Goal: Task Accomplishment & Management: Use online tool/utility

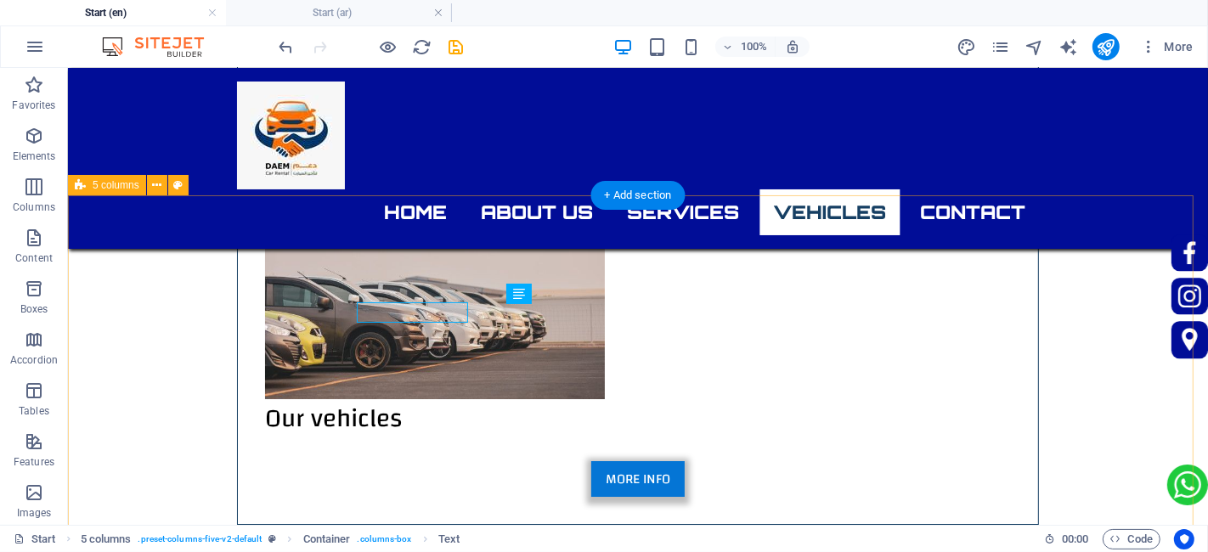
scroll to position [5025, 0]
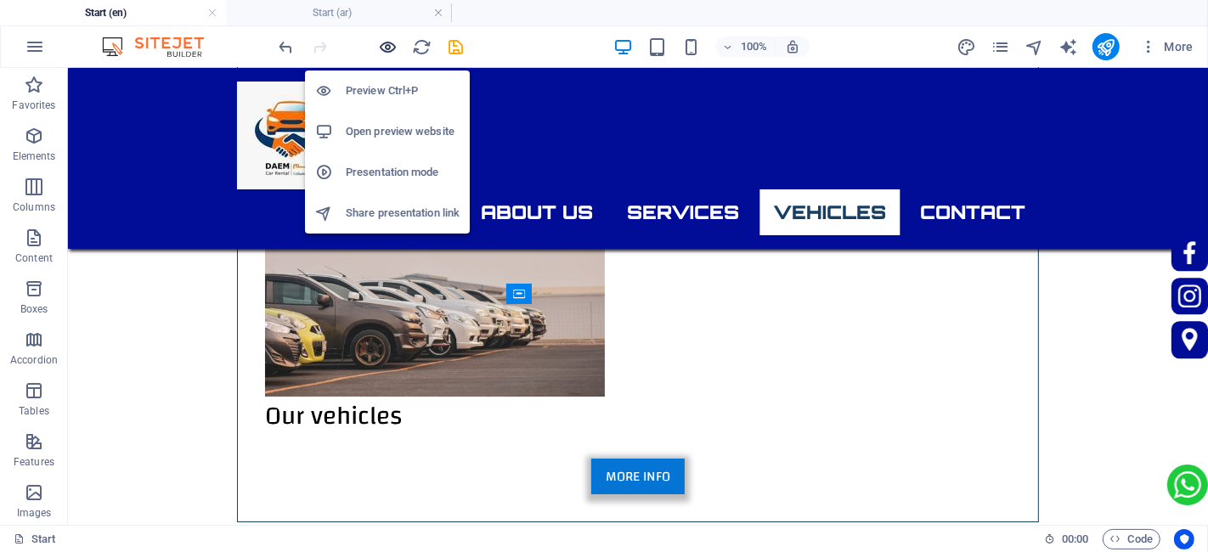
click at [383, 46] on icon "button" at bounding box center [389, 47] width 20 height 20
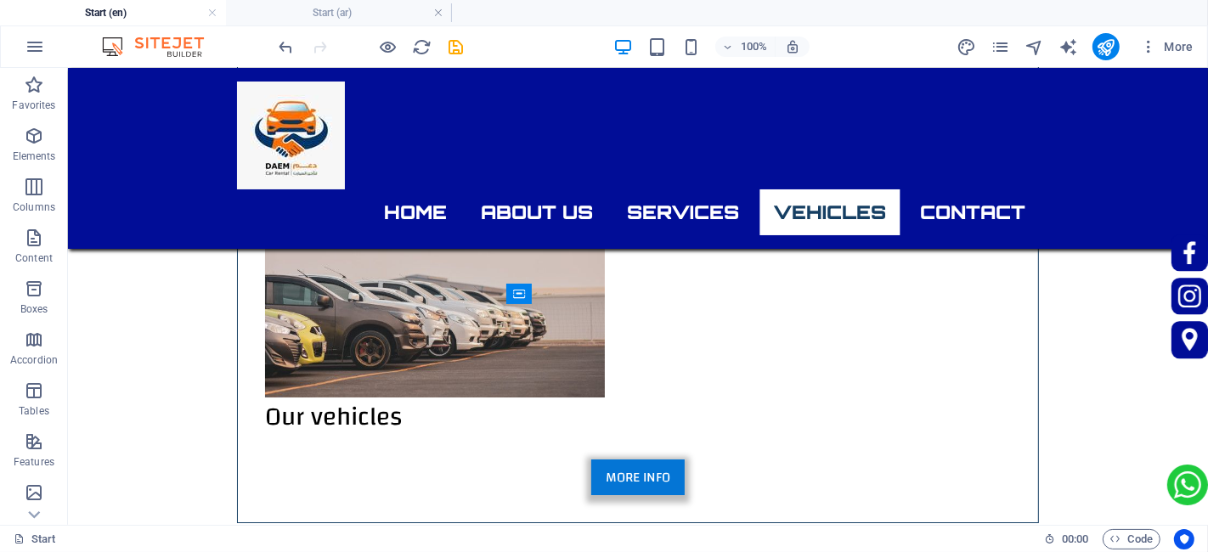
scroll to position [5025, 0]
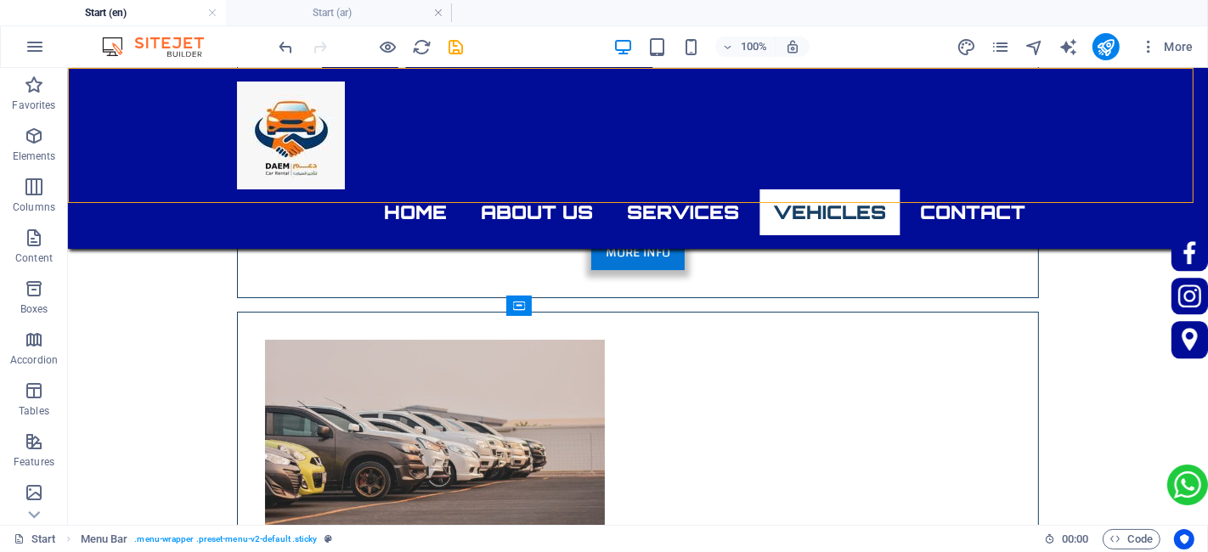
drag, startPoint x: 380, startPoint y: 52, endPoint x: 384, endPoint y: 26, distance: 25.8
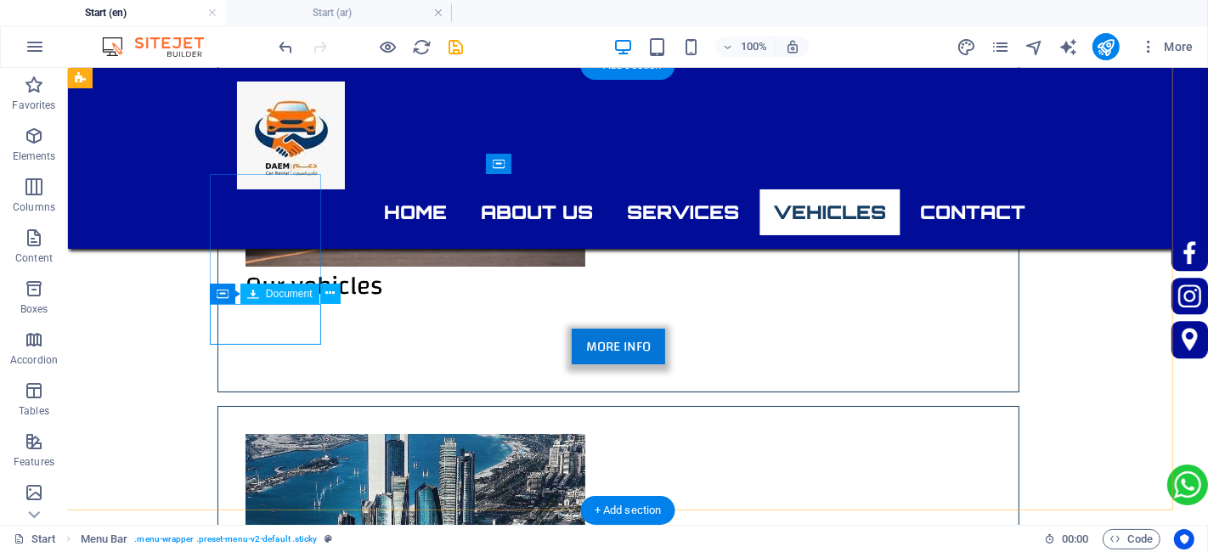
scroll to position [5061, 20]
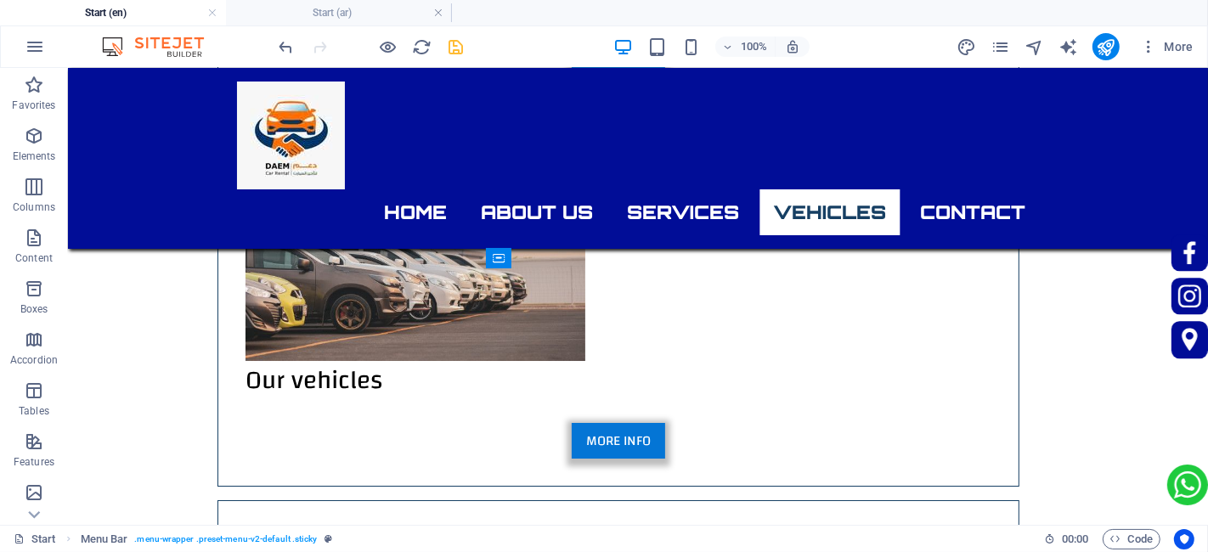
click at [462, 49] on icon "save" at bounding box center [457, 47] width 20 height 20
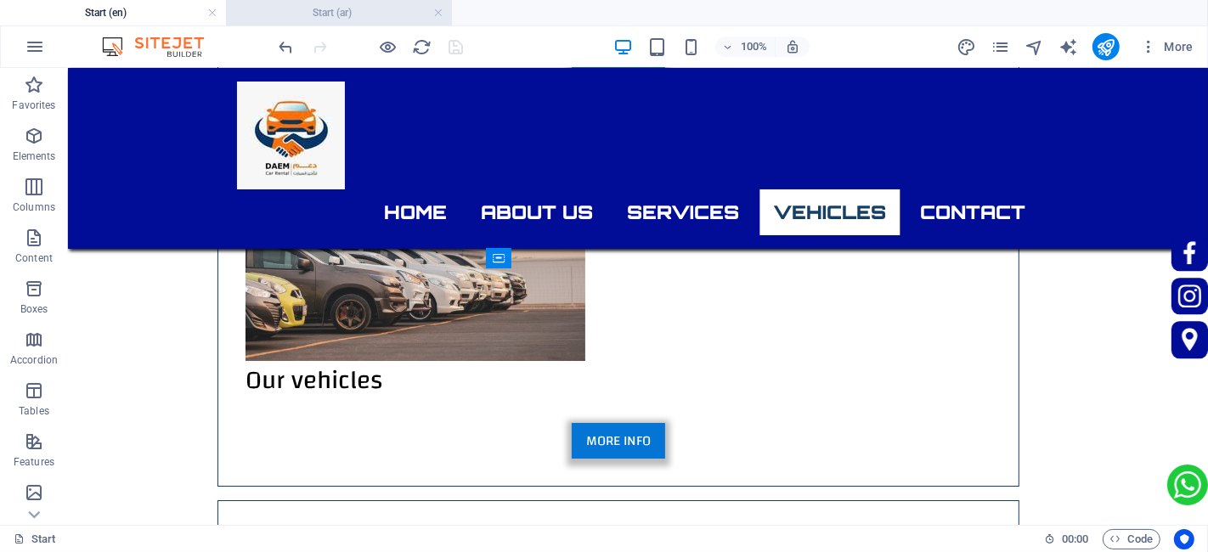
click at [328, 18] on h4 "Start (ar)" at bounding box center [339, 12] width 226 height 19
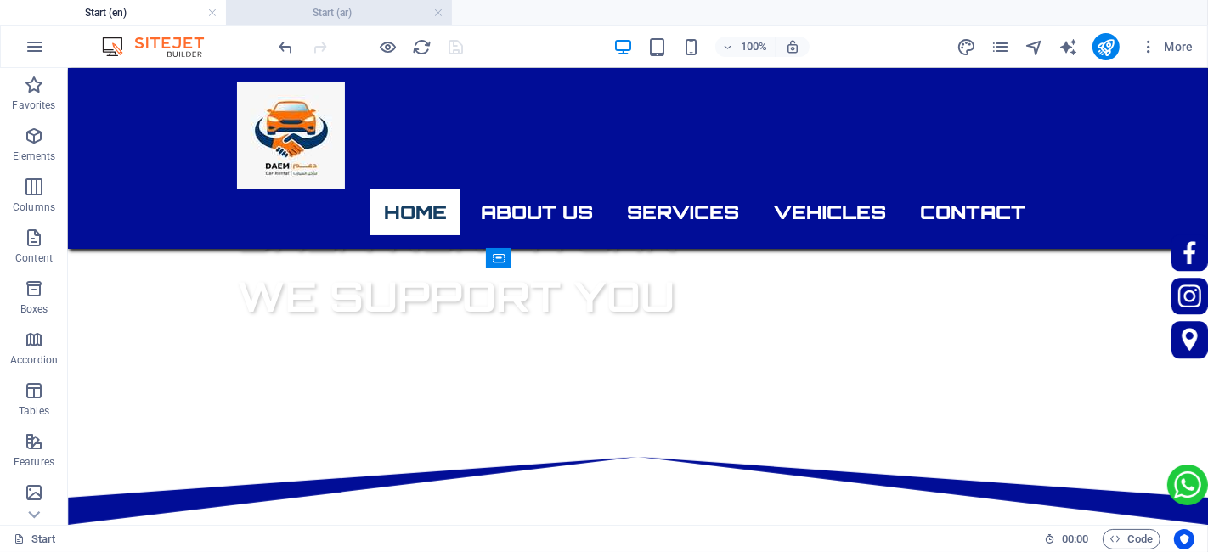
scroll to position [4532, 0]
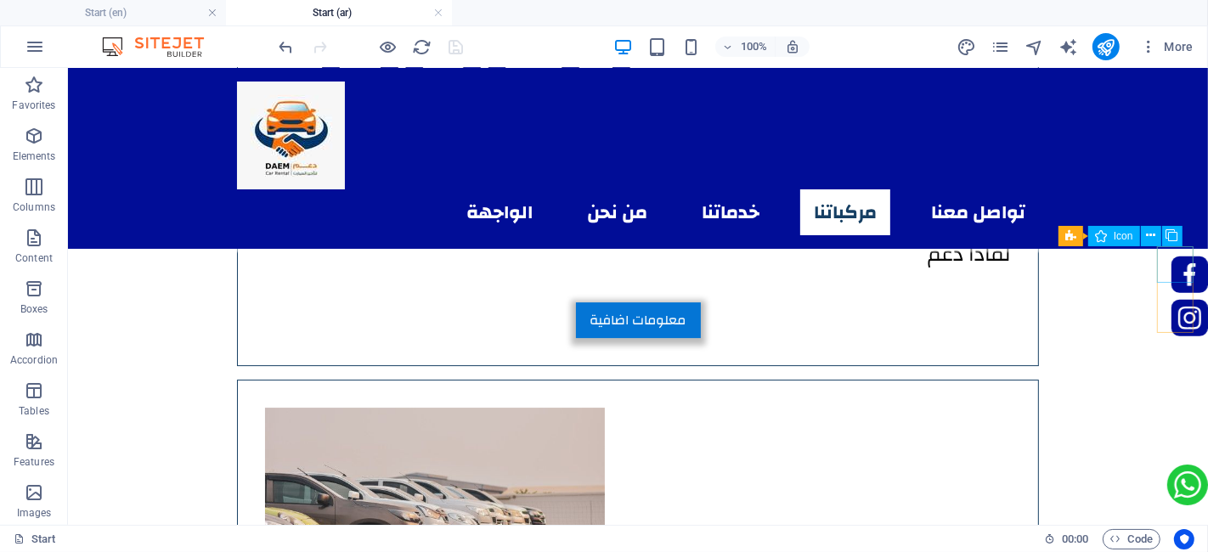
click at [1098, 238] on icon at bounding box center [1101, 236] width 12 height 20
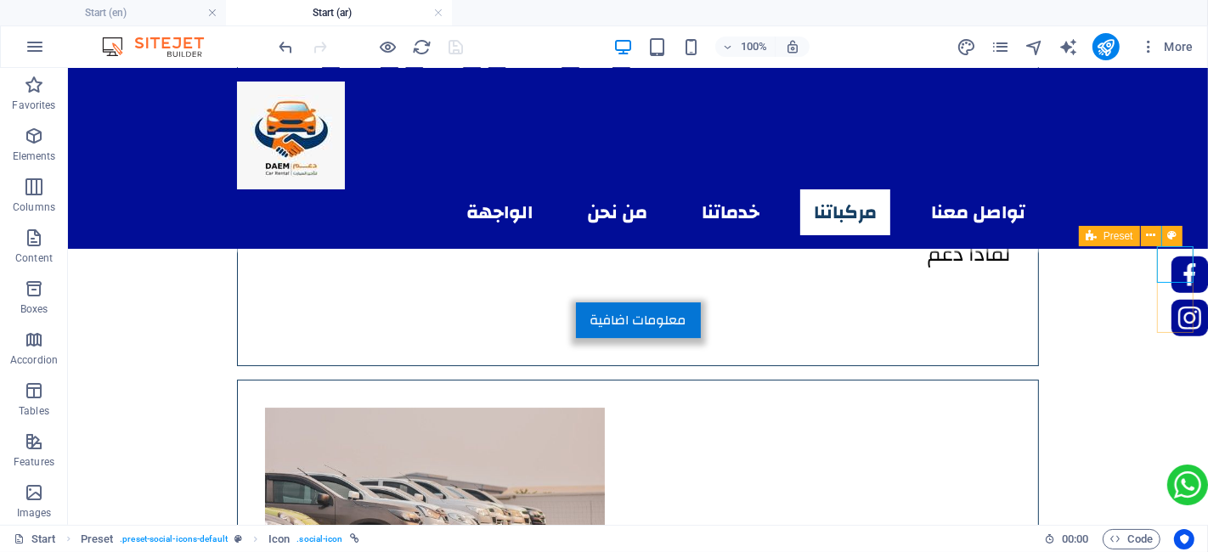
click at [1102, 236] on div "Preset" at bounding box center [1109, 236] width 61 height 20
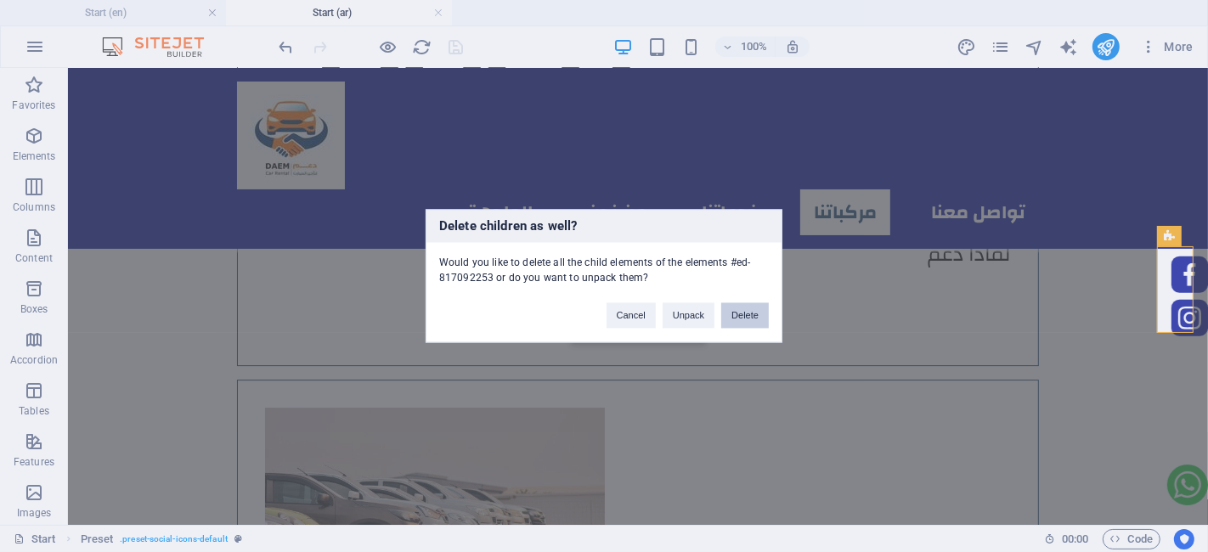
drag, startPoint x: 756, startPoint y: 311, endPoint x: 708, endPoint y: 245, distance: 81.6
click at [756, 311] on button "Delete" at bounding box center [745, 315] width 48 height 25
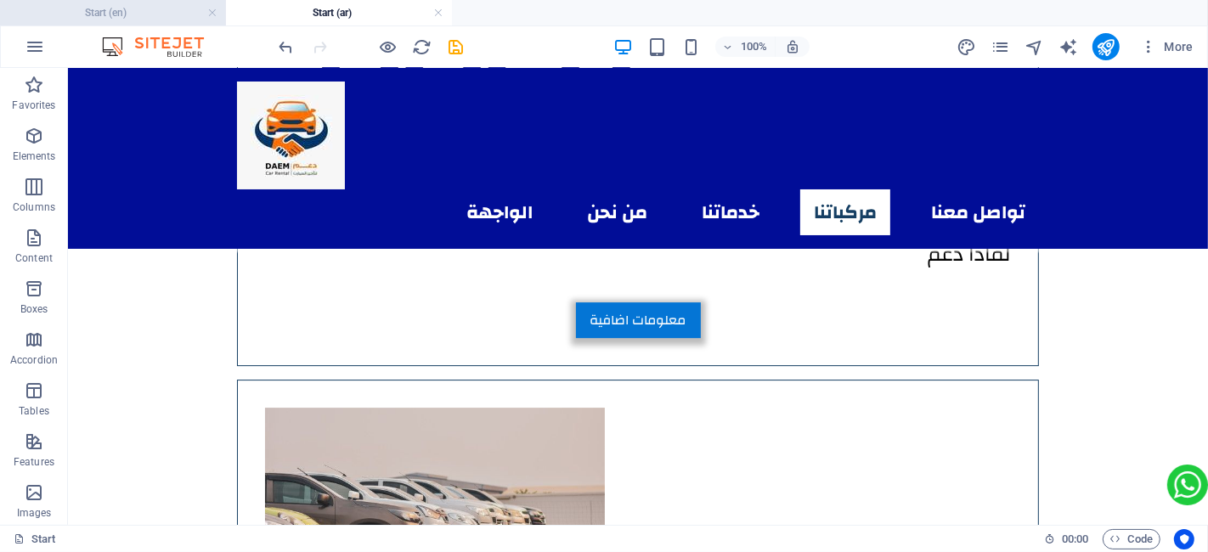
click at [123, 12] on h4 "Start (en)" at bounding box center [113, 12] width 226 height 19
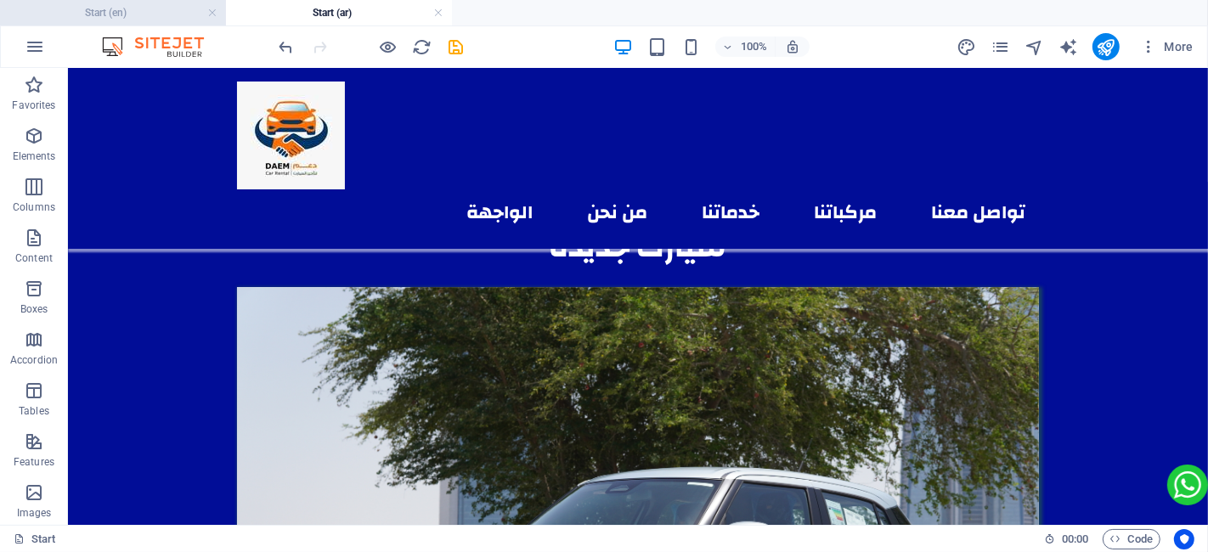
scroll to position [0, 0]
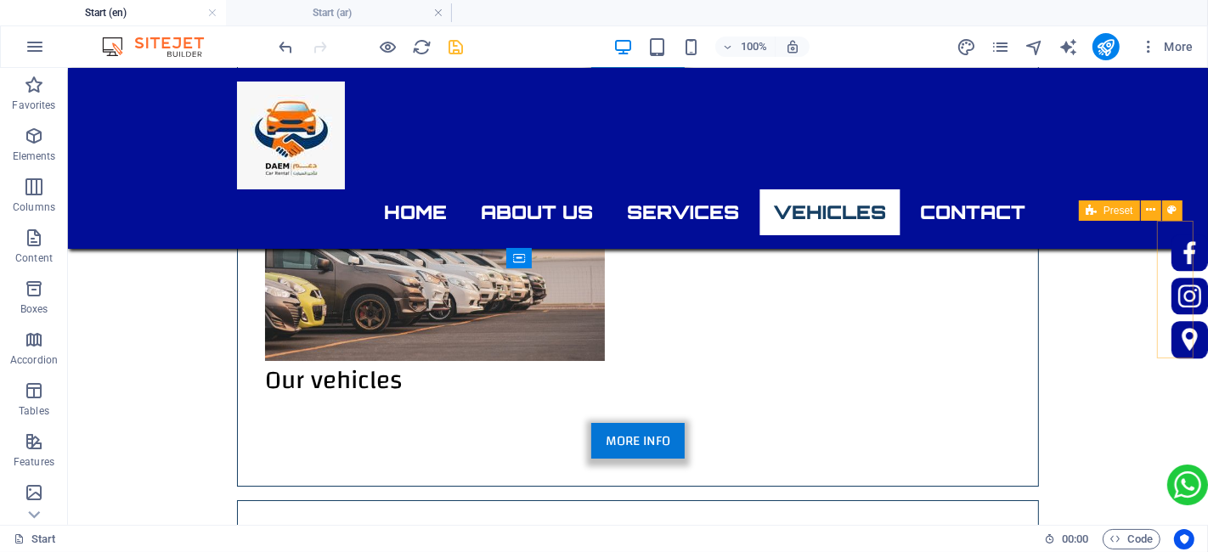
click at [1114, 212] on span "Preset" at bounding box center [1119, 211] width 30 height 10
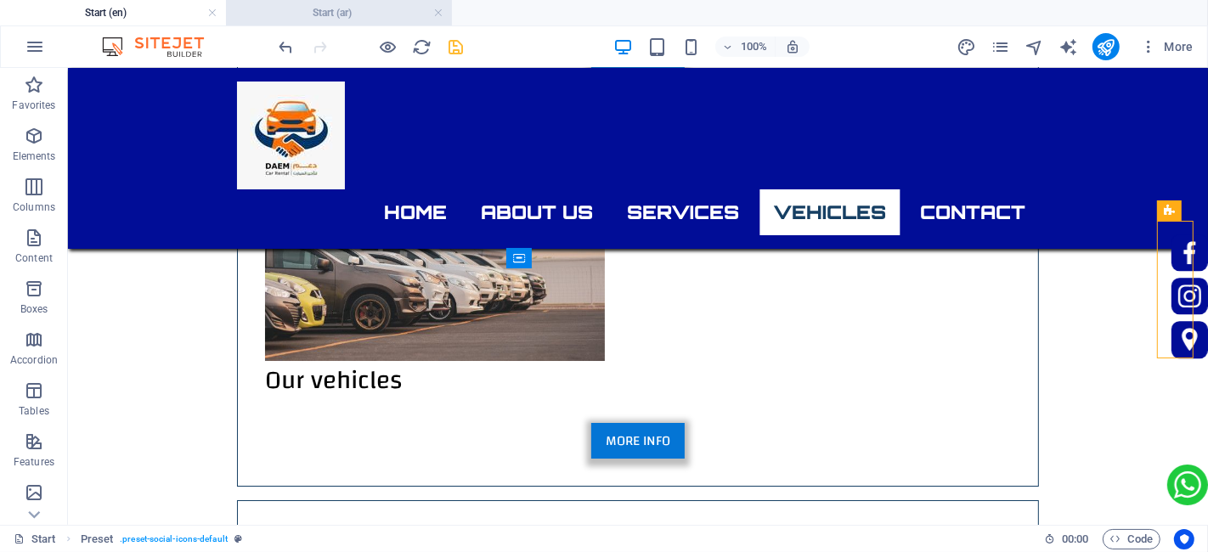
drag, startPoint x: 330, startPoint y: 8, endPoint x: 575, endPoint y: 43, distance: 248.1
click at [330, 8] on h4 "Start (ar)" at bounding box center [339, 12] width 226 height 19
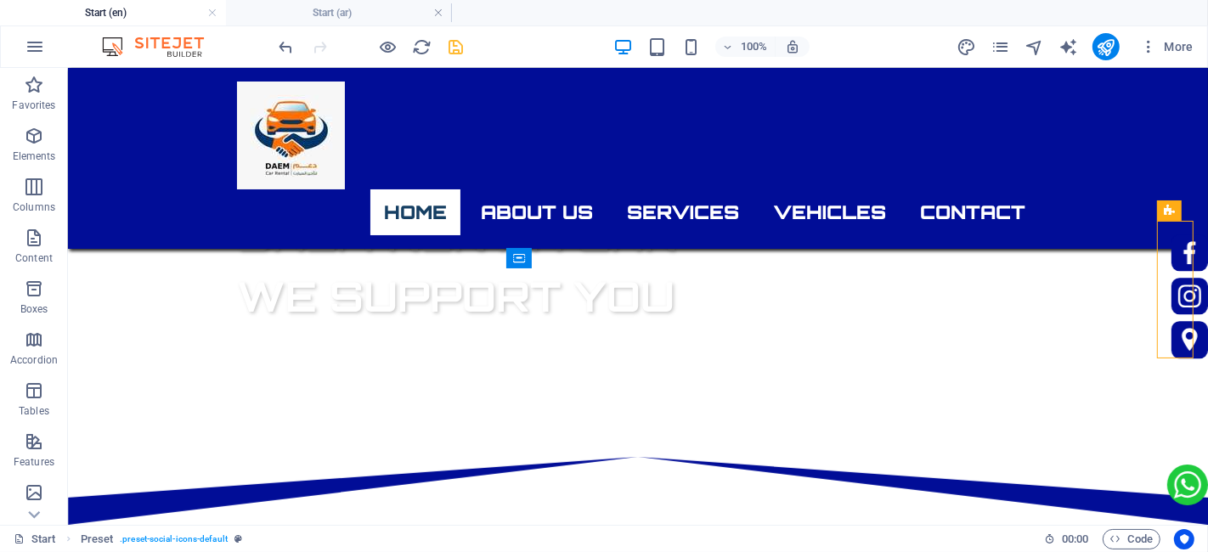
scroll to position [4532, 0]
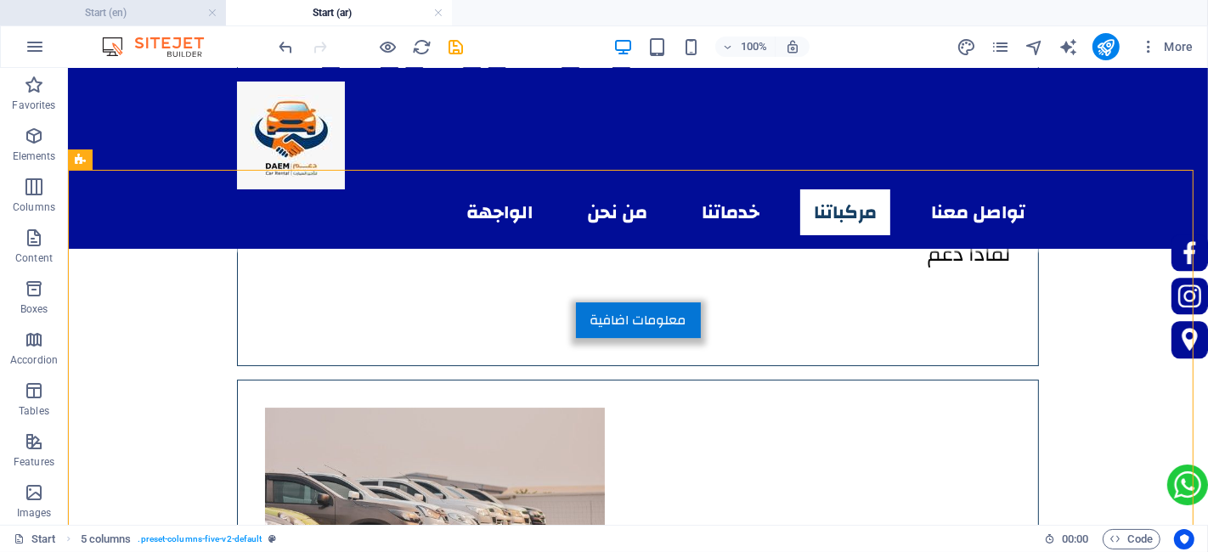
click at [139, 9] on h4 "Start (en)" at bounding box center [113, 12] width 226 height 19
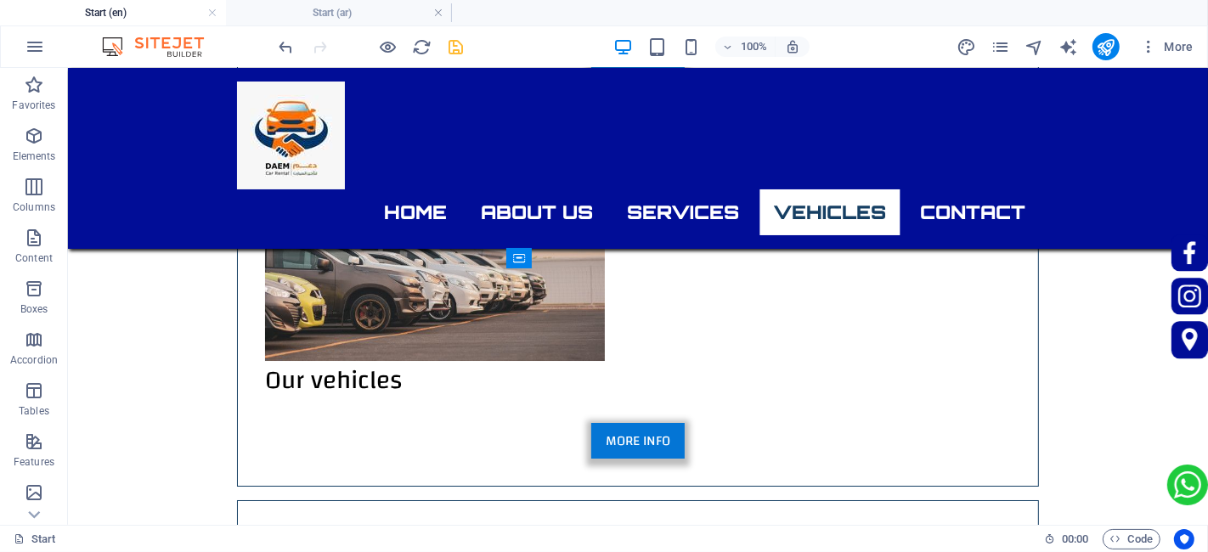
click at [466, 44] on div "100% More" at bounding box center [738, 46] width 924 height 27
click at [459, 44] on icon "save" at bounding box center [457, 47] width 20 height 20
click at [336, 10] on h4 "Start (ar)" at bounding box center [339, 12] width 226 height 19
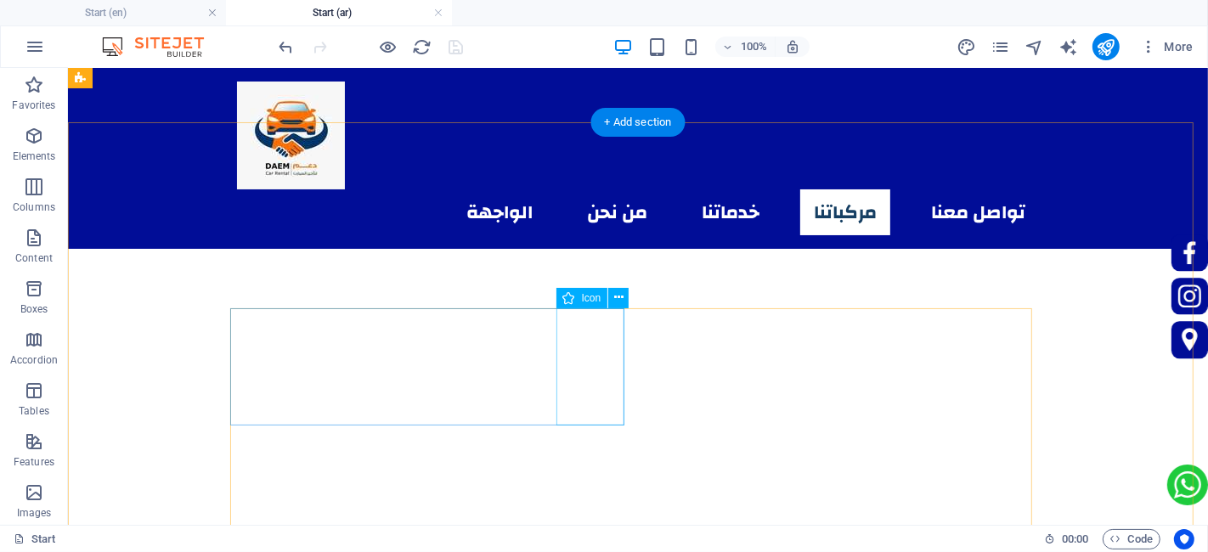
scroll to position [471, 0]
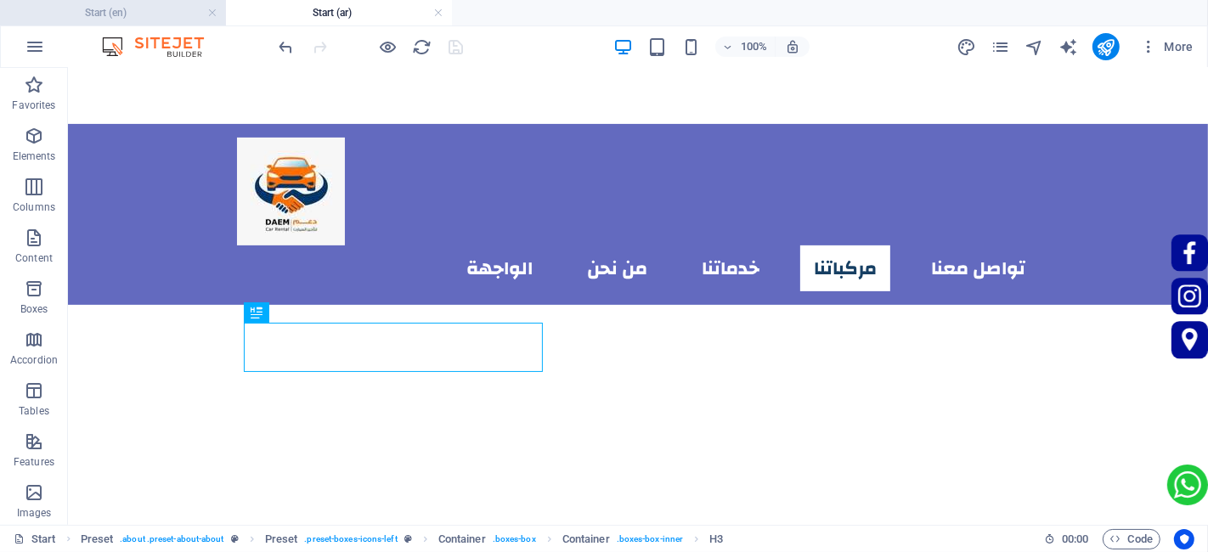
click at [132, 20] on h4 "Start (en)" at bounding box center [113, 12] width 226 height 19
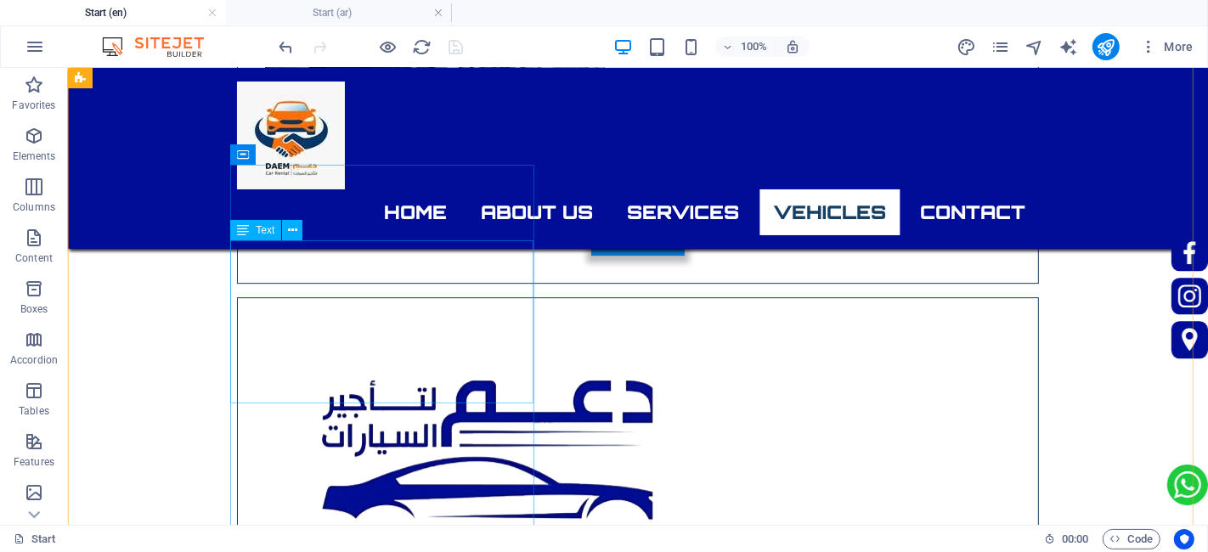
scroll to position [4305, 0]
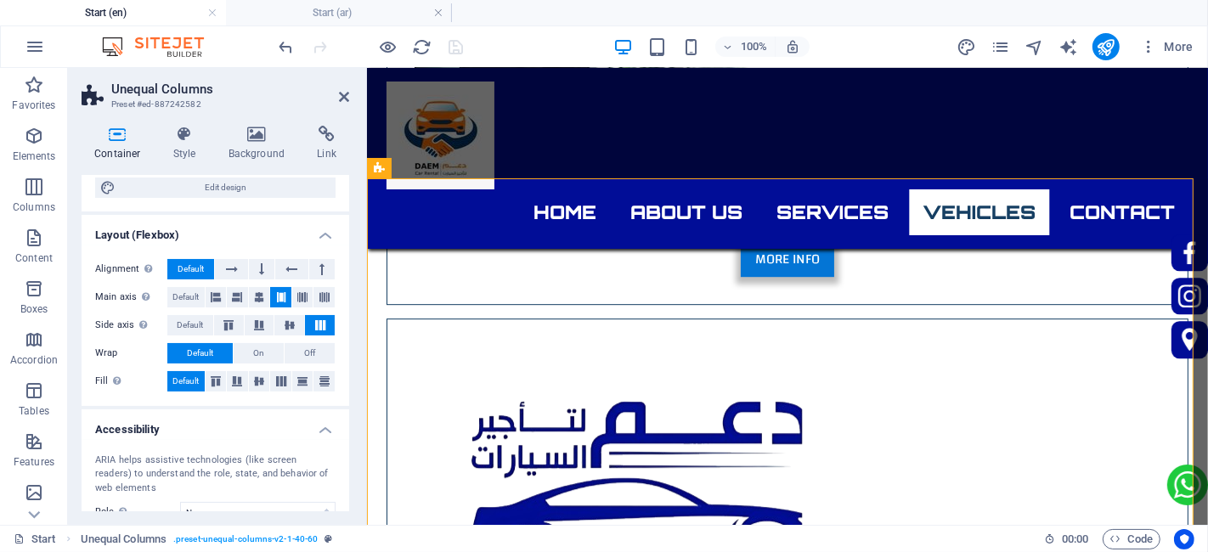
scroll to position [0, 0]
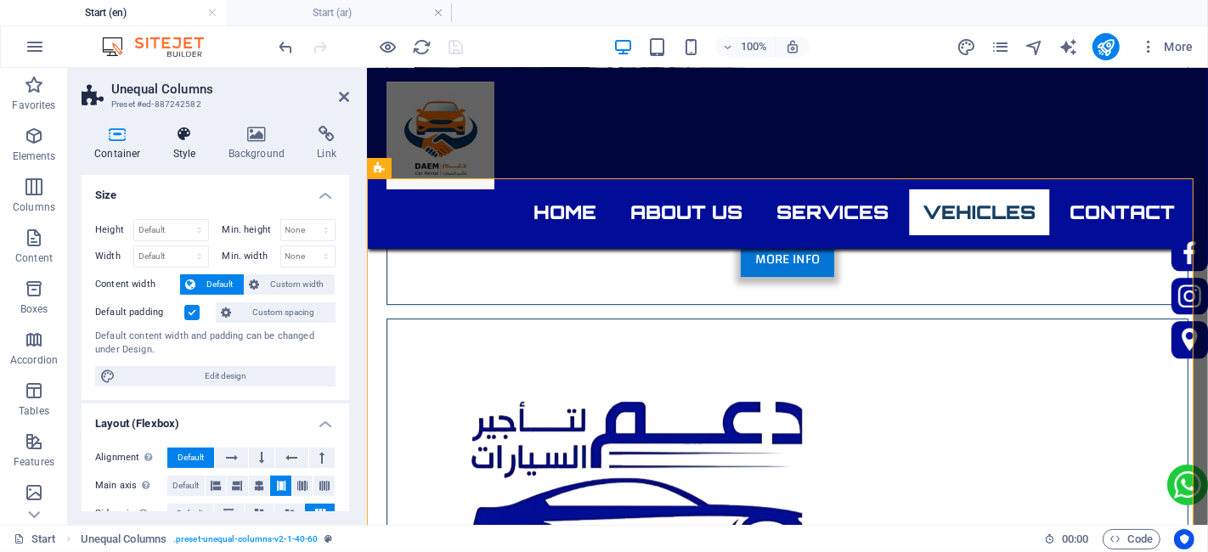
click at [174, 147] on h4 "Style" at bounding box center [188, 144] width 55 height 36
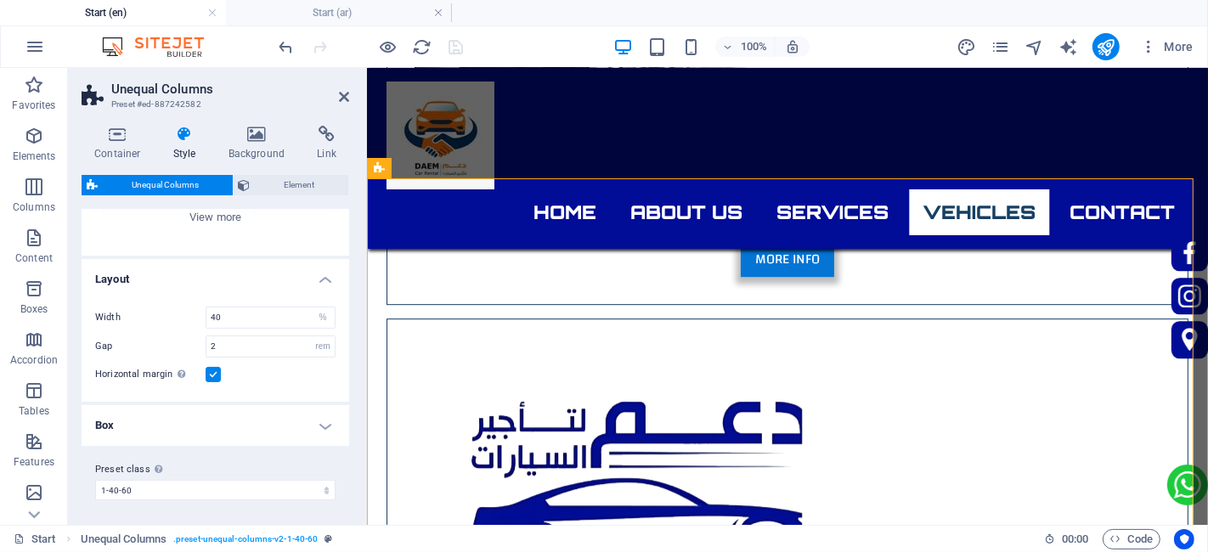
scroll to position [145, 0]
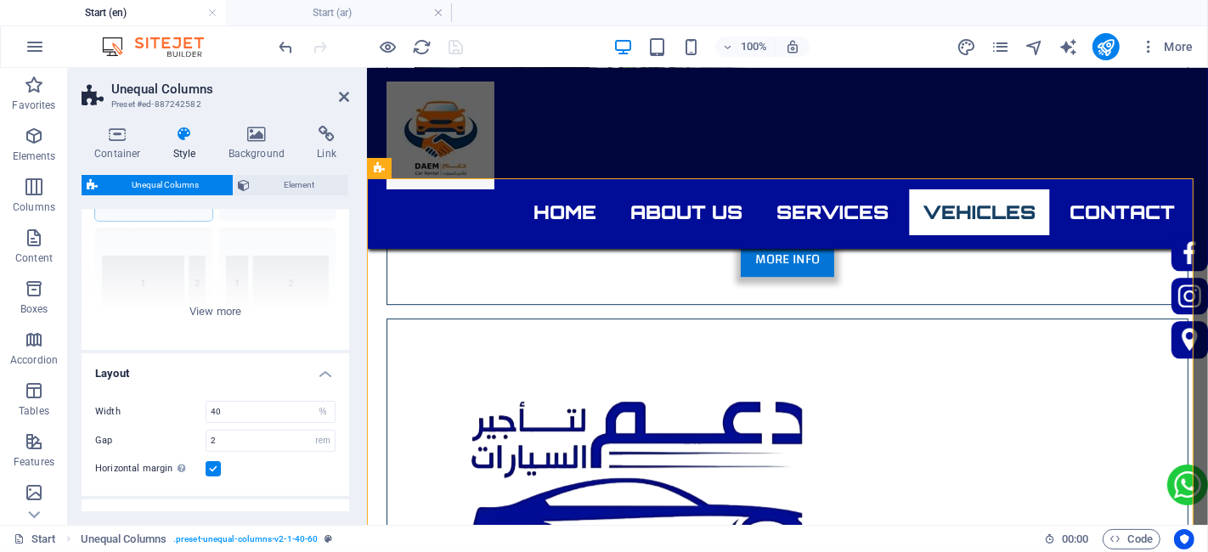
click at [250, 162] on div "Container Style Background Link Size Height Default px rem % vh vw Min. height …" at bounding box center [216, 319] width 268 height 386
click at [250, 154] on h4 "Background" at bounding box center [260, 144] width 89 height 36
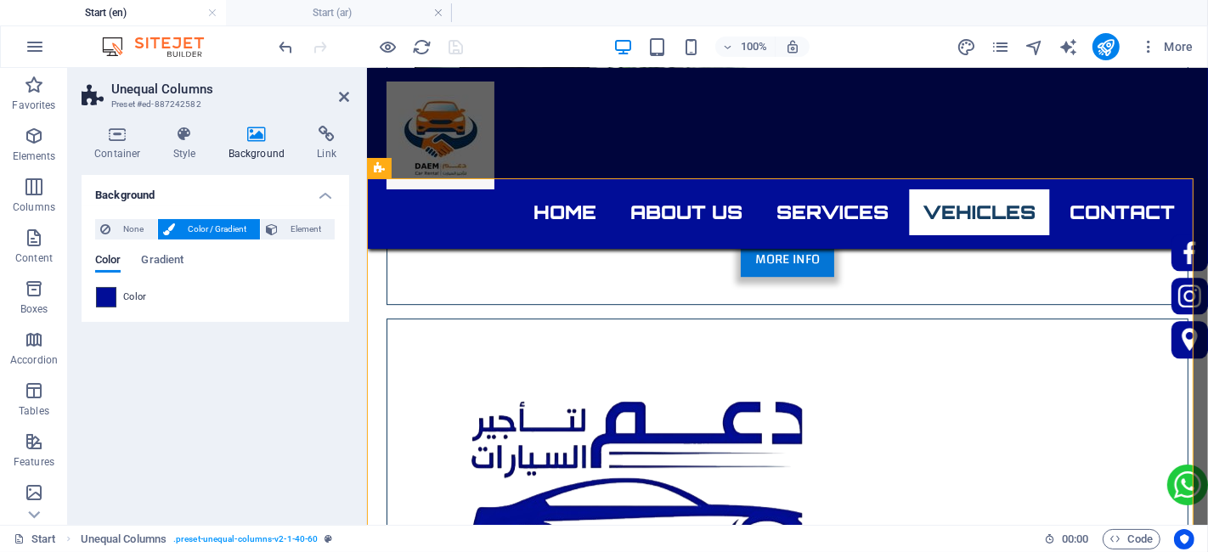
click at [100, 302] on span at bounding box center [106, 297] width 19 height 19
type input "#010d97"
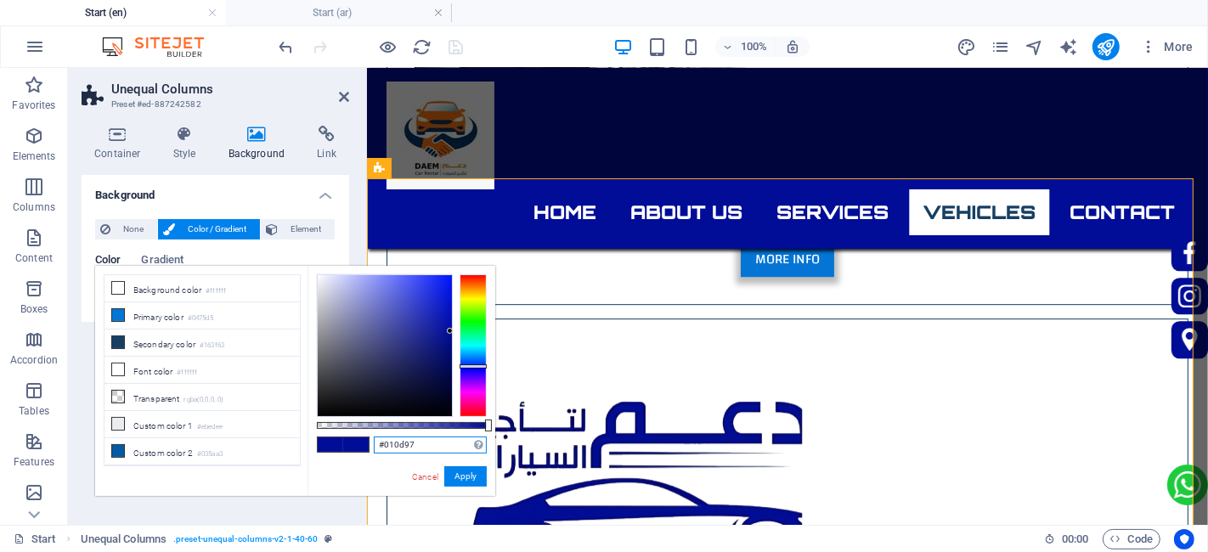
click at [409, 452] on input "#010d97" at bounding box center [430, 445] width 113 height 17
click at [480, 474] on button "Apply" at bounding box center [465, 476] width 42 height 20
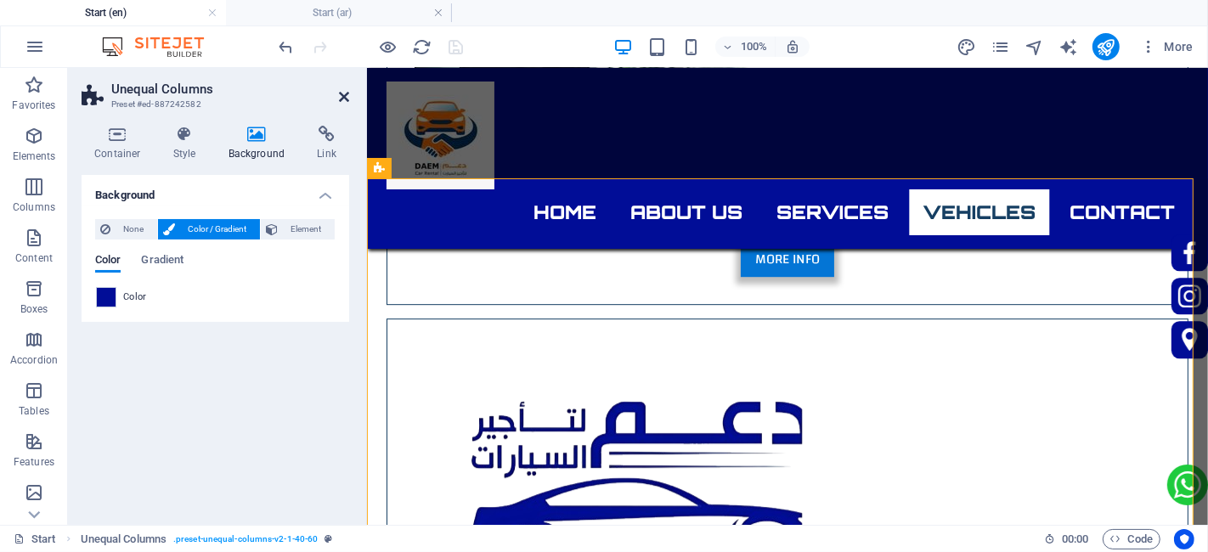
click at [347, 98] on icon at bounding box center [344, 97] width 10 height 14
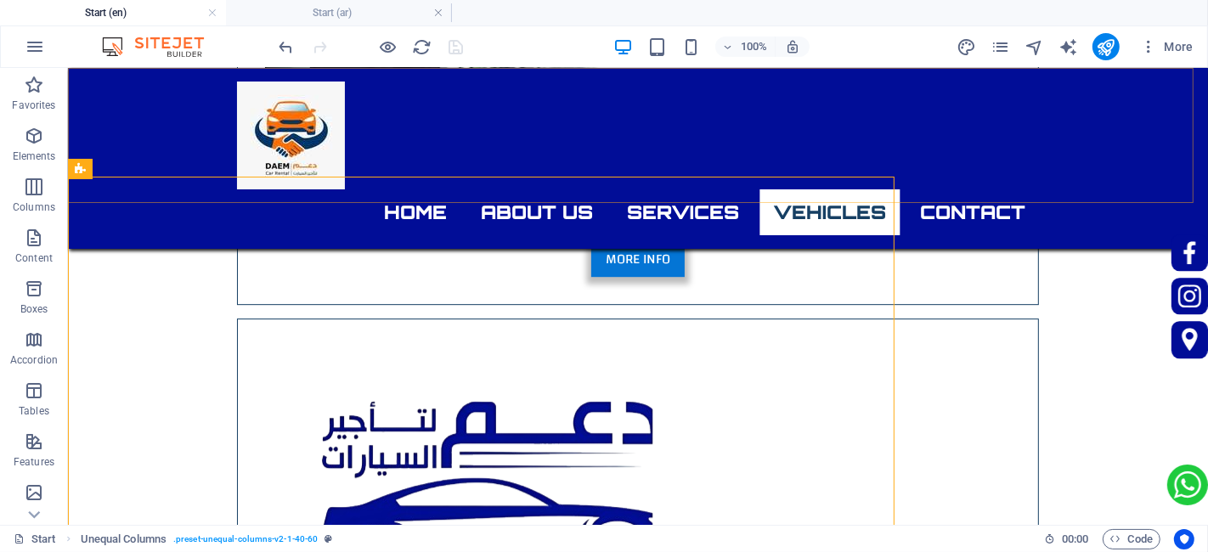
scroll to position [4305, 0]
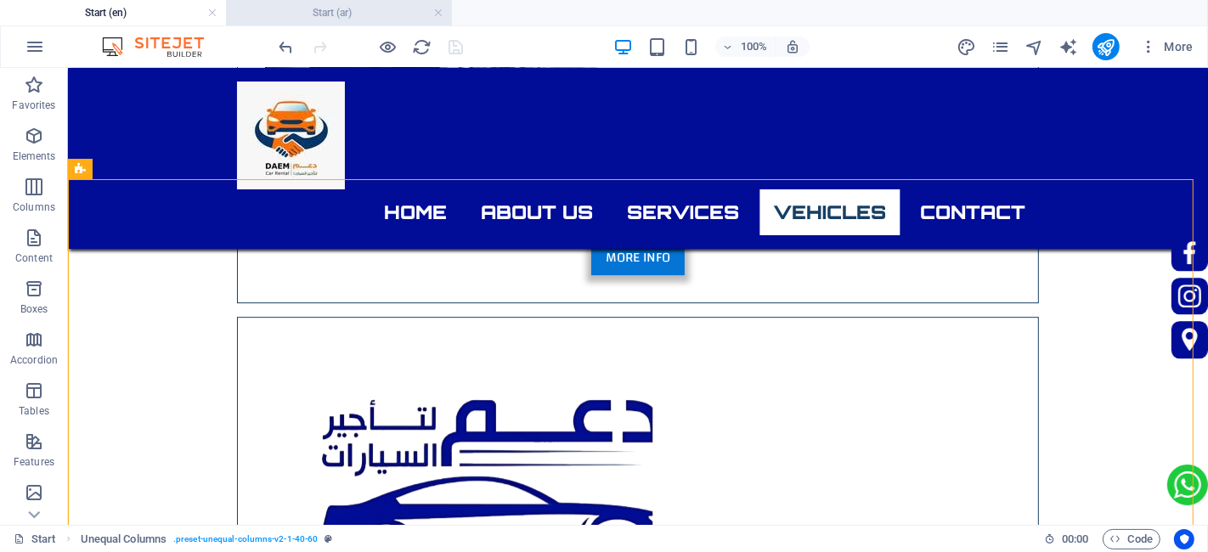
click at [325, 3] on h4 "Start (ar)" at bounding box center [339, 12] width 226 height 19
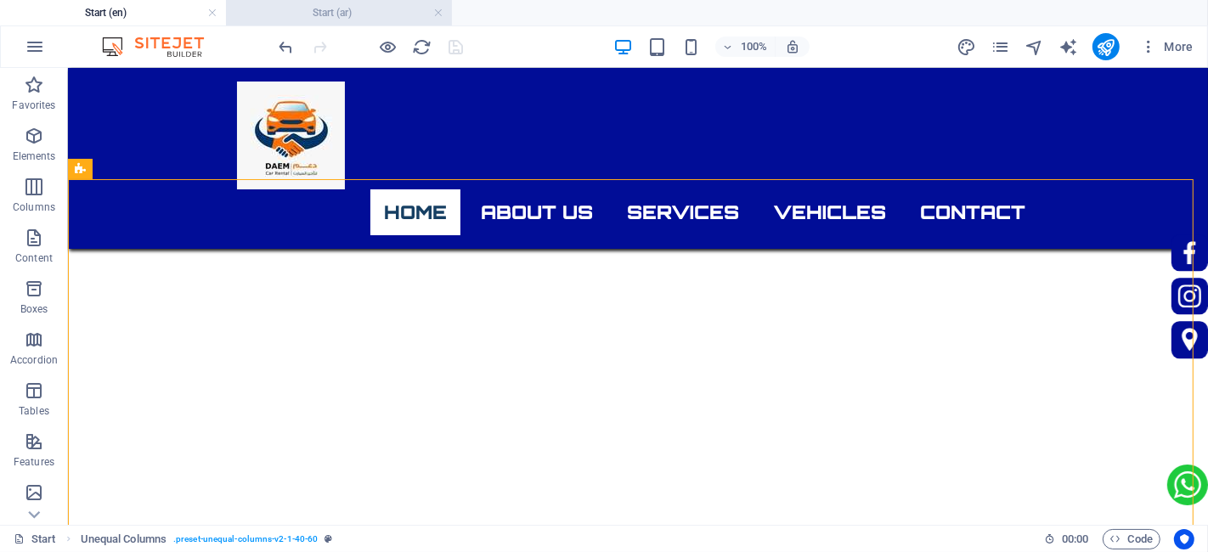
scroll to position [471, 0]
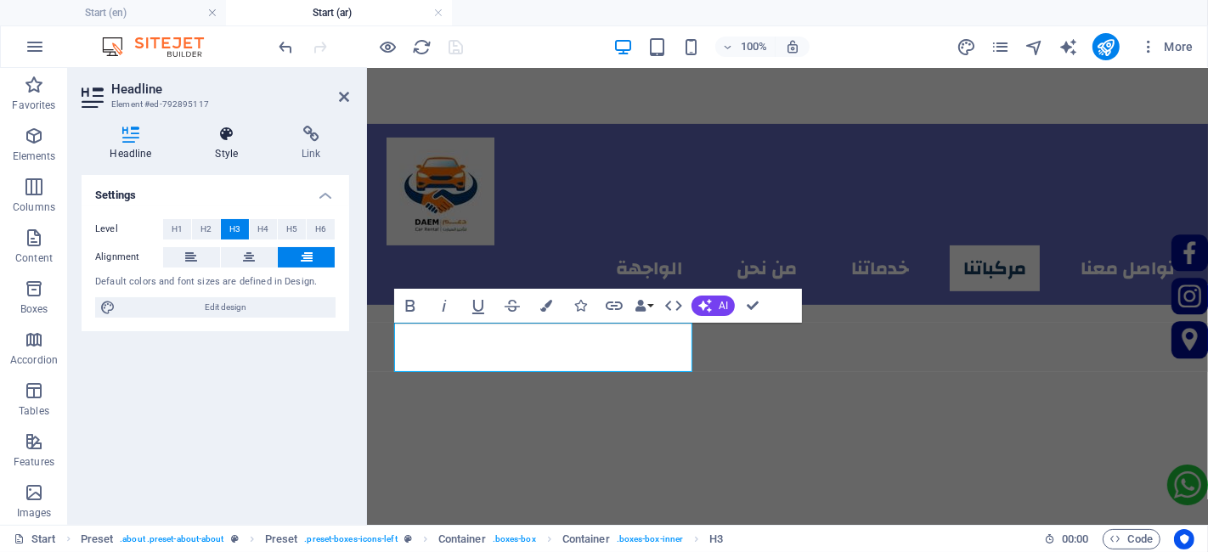
click at [223, 159] on h4 "Style" at bounding box center [230, 144] width 87 height 36
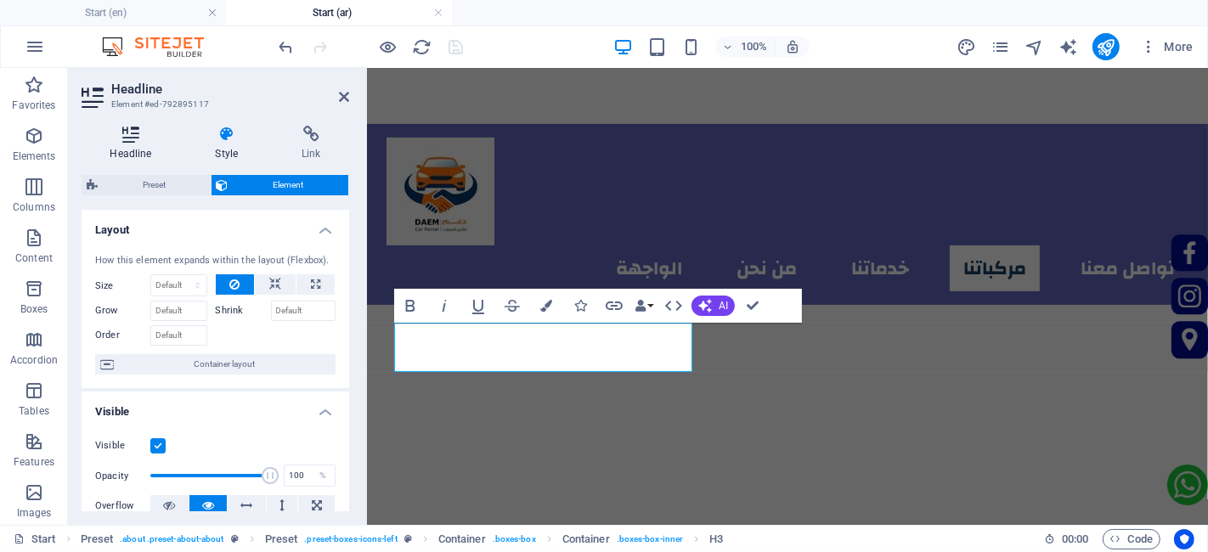
click at [133, 145] on h4 "Headline" at bounding box center [134, 144] width 105 height 36
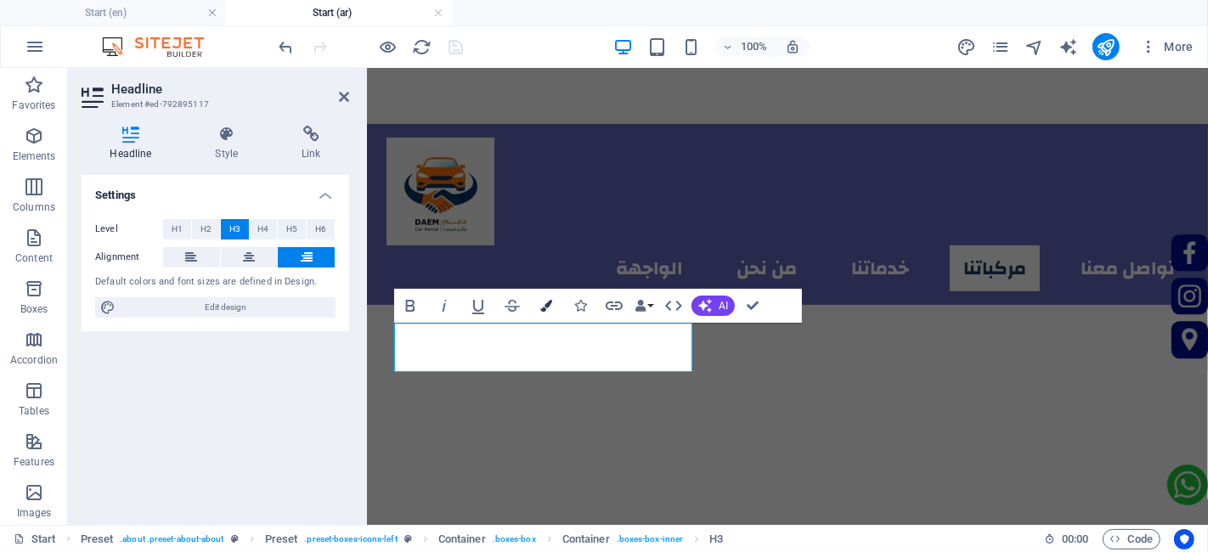
click at [541, 315] on button "Colors" at bounding box center [546, 306] width 32 height 34
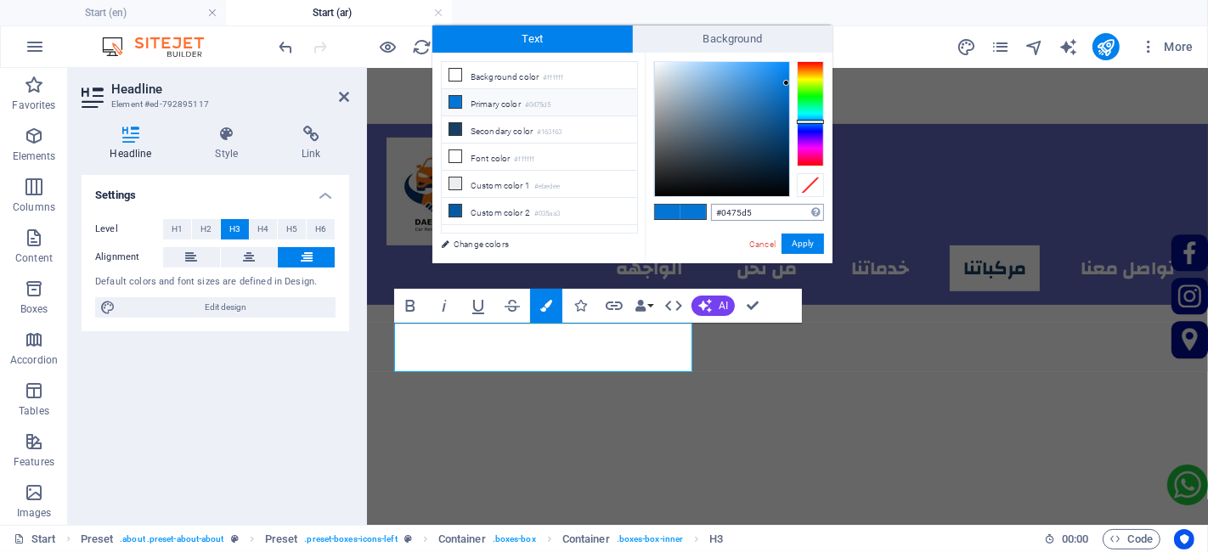
click at [753, 214] on input "#0475d5" at bounding box center [767, 212] width 113 height 17
type input "#010d97"
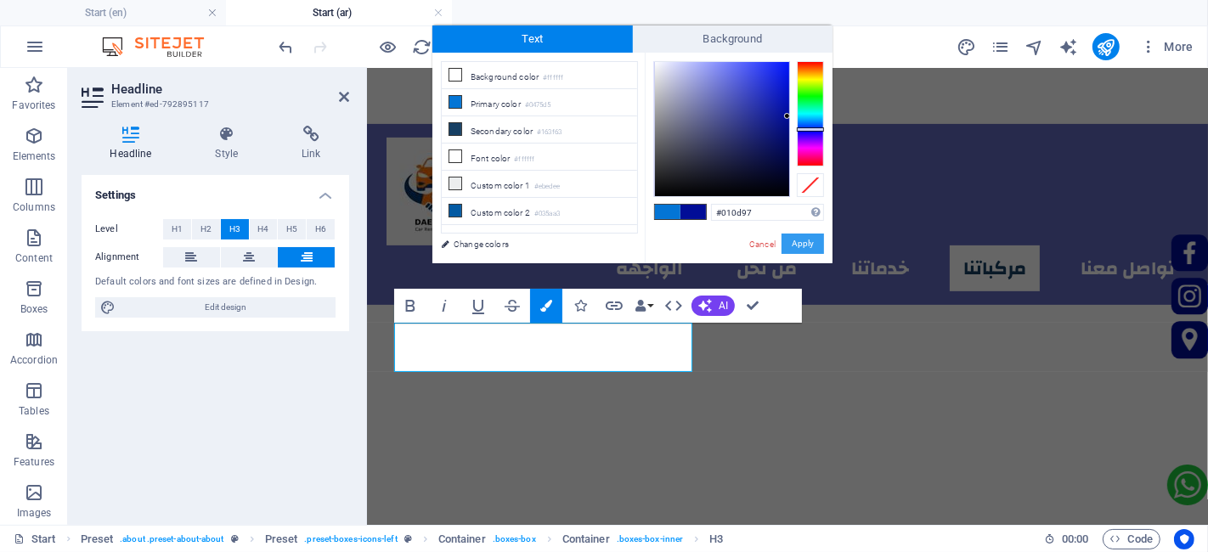
click at [800, 245] on button "Apply" at bounding box center [803, 244] width 42 height 20
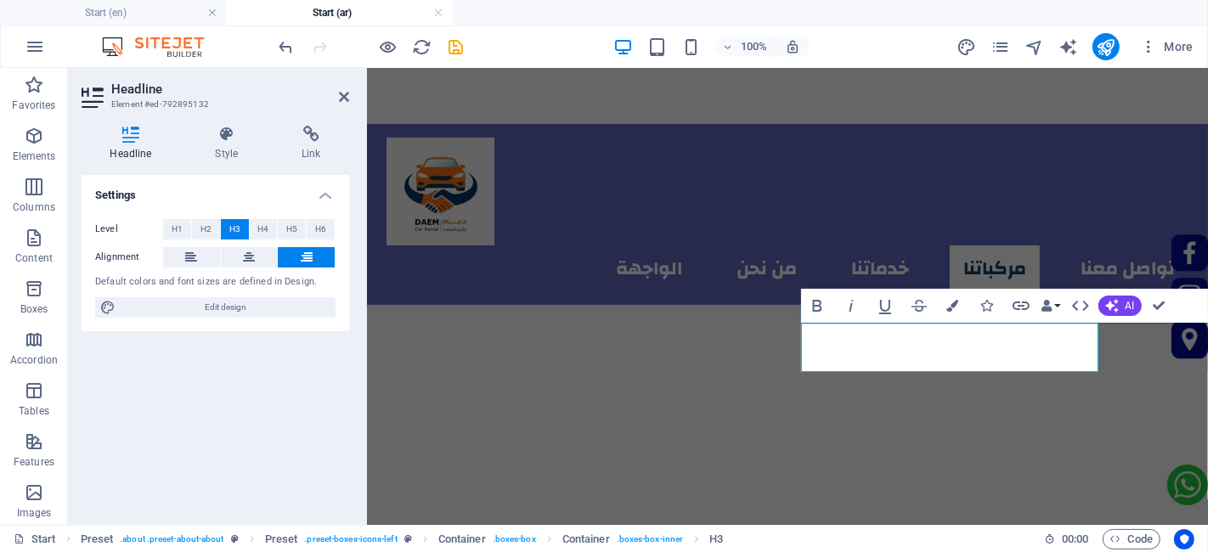
drag, startPoint x: 957, startPoint y: 287, endPoint x: 1324, endPoint y: 356, distance: 373.4
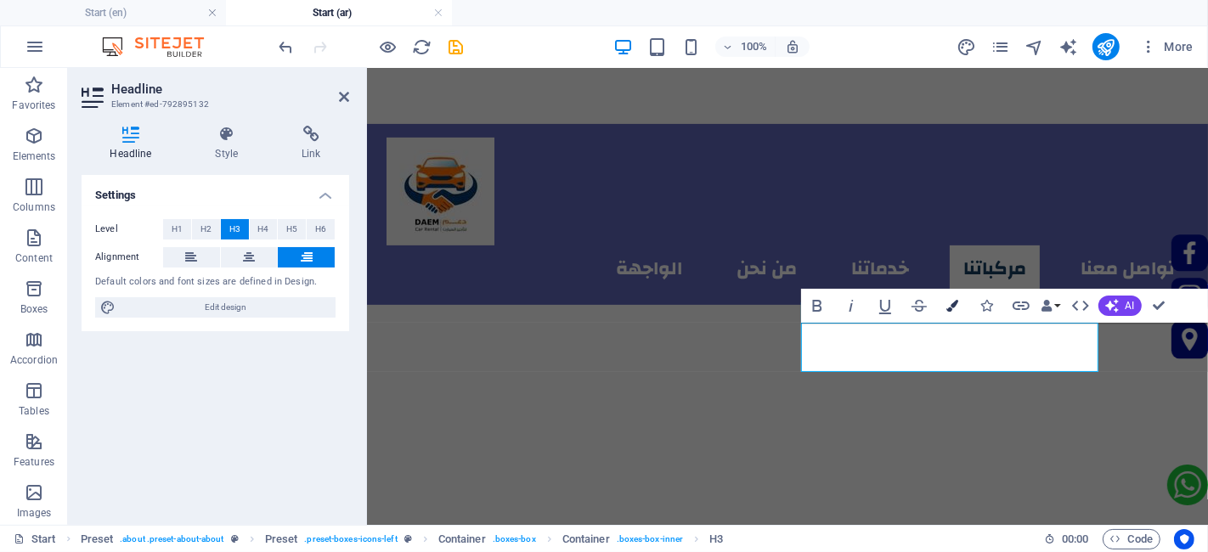
click at [955, 308] on icon "button" at bounding box center [953, 306] width 12 height 12
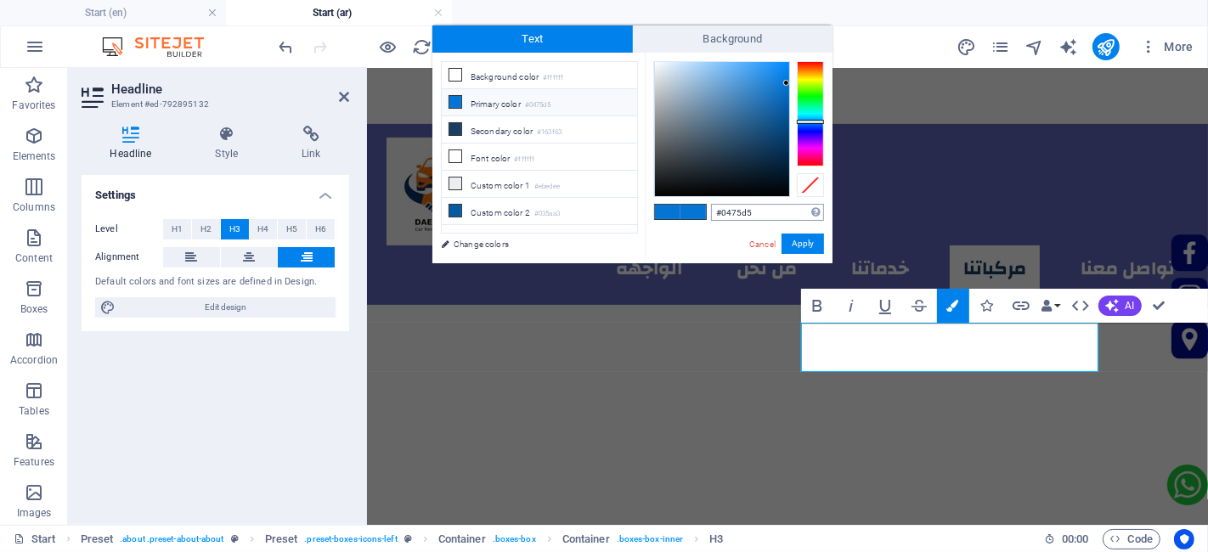
click at [741, 214] on input "#0475d5" at bounding box center [767, 212] width 113 height 17
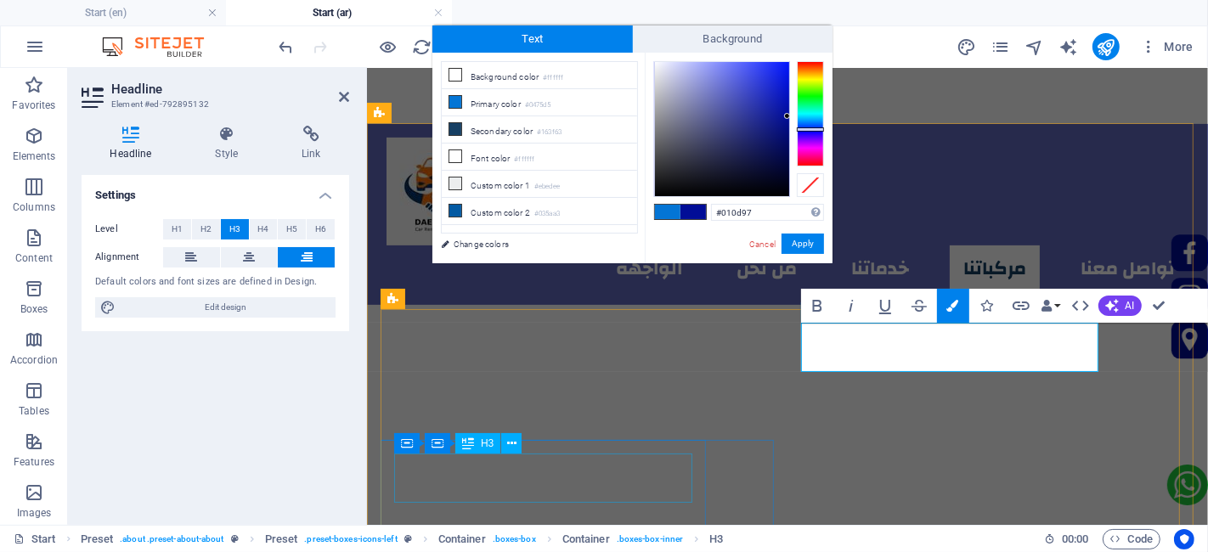
type input "#010d97"
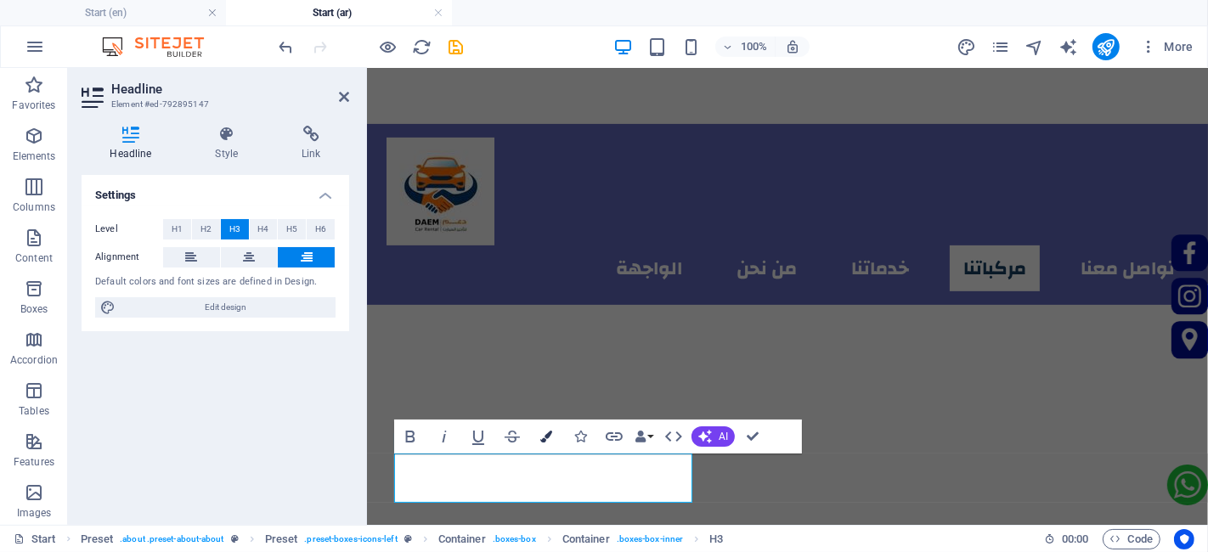
click at [561, 432] on button "Colors" at bounding box center [546, 437] width 32 height 34
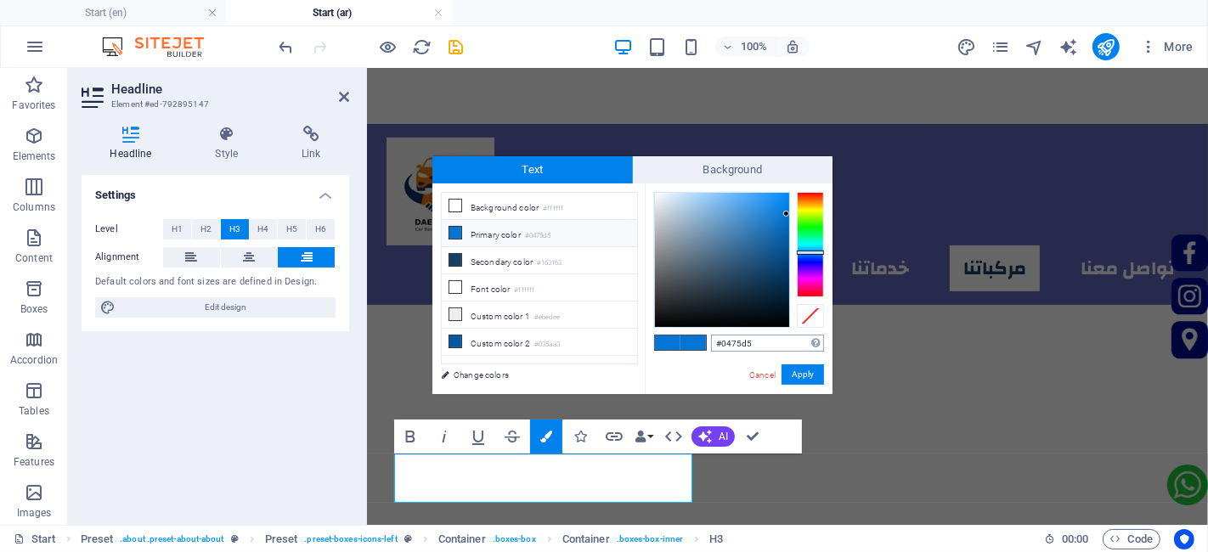
click at [750, 341] on input "#0475d5" at bounding box center [767, 343] width 113 height 17
type input "#010d97"
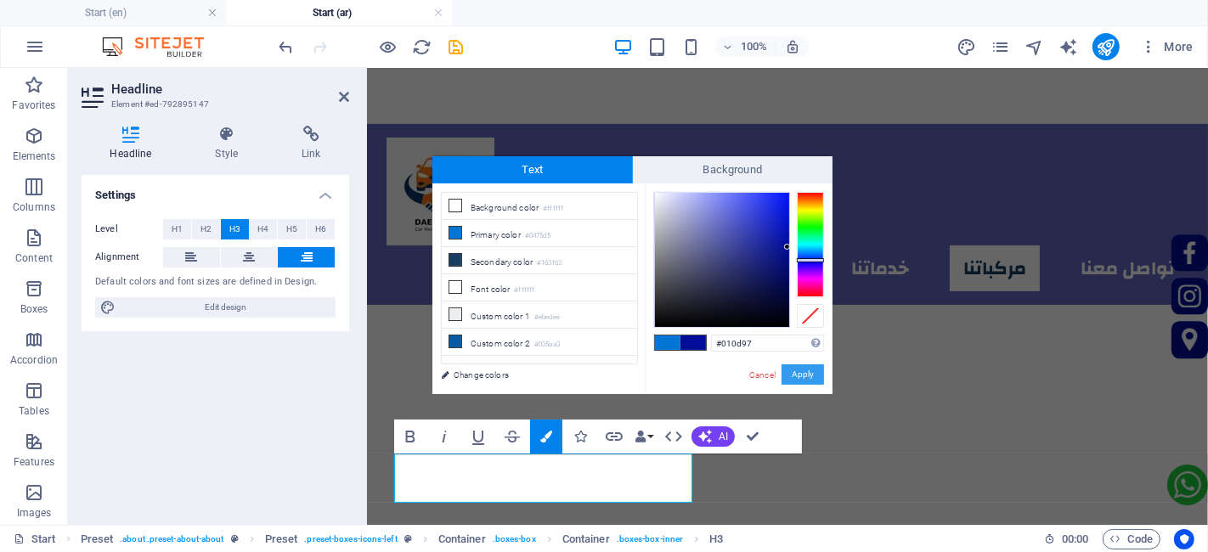
drag, startPoint x: 432, startPoint y: 306, endPoint x: 799, endPoint y: 374, distance: 373.2
click at [799, 374] on button "Apply" at bounding box center [803, 374] width 42 height 20
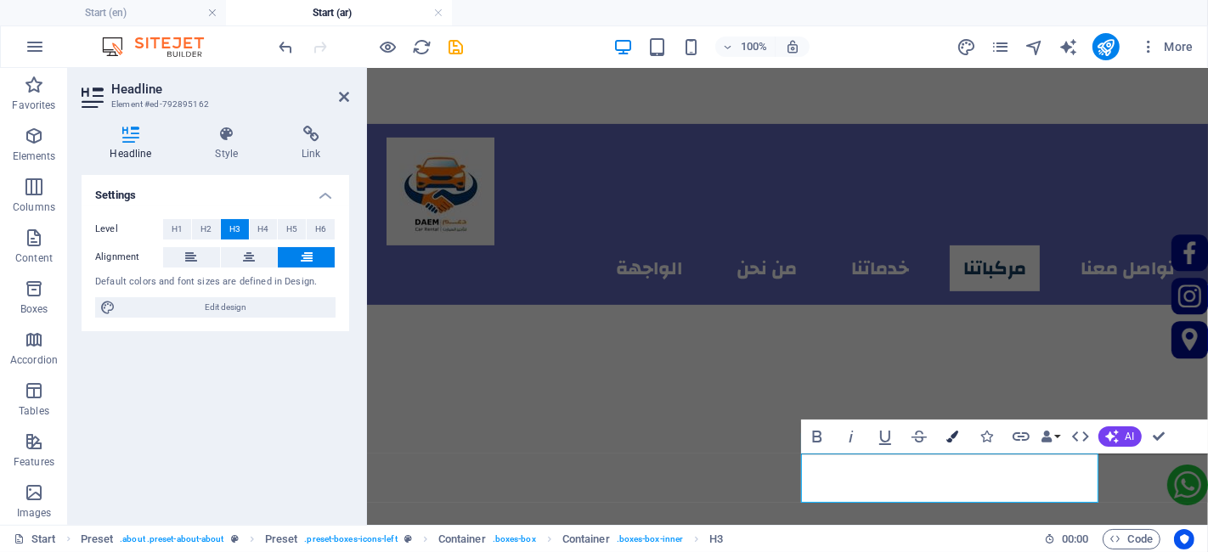
click at [946, 440] on button "Colors" at bounding box center [953, 437] width 32 height 34
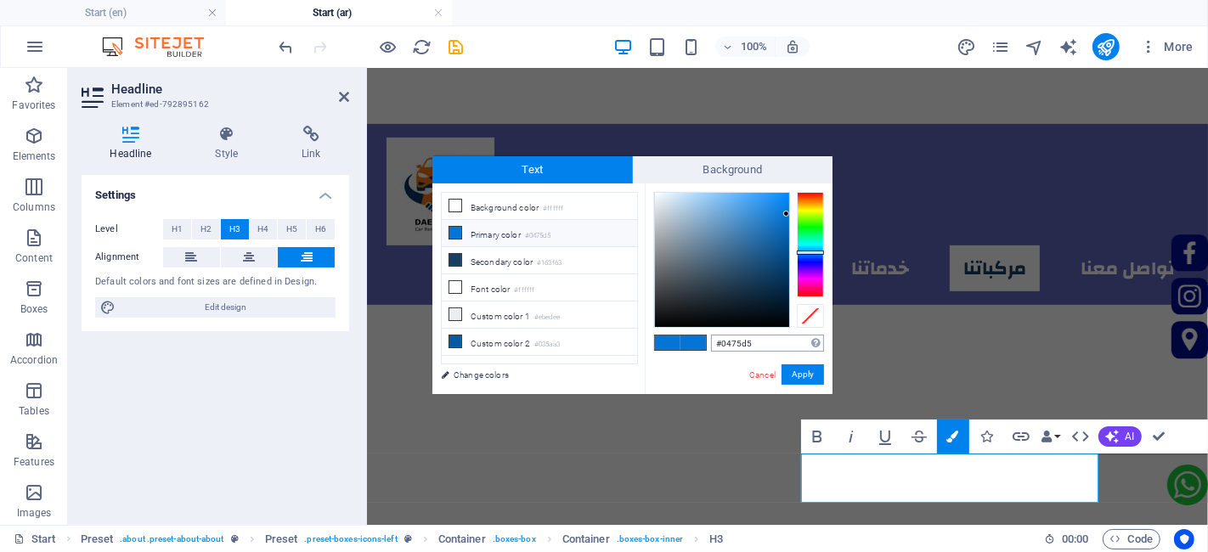
click at [753, 348] on input "#0475d5" at bounding box center [767, 343] width 113 height 17
click at [753, 347] on input "#0475d5" at bounding box center [767, 343] width 113 height 17
type input "#010d97"
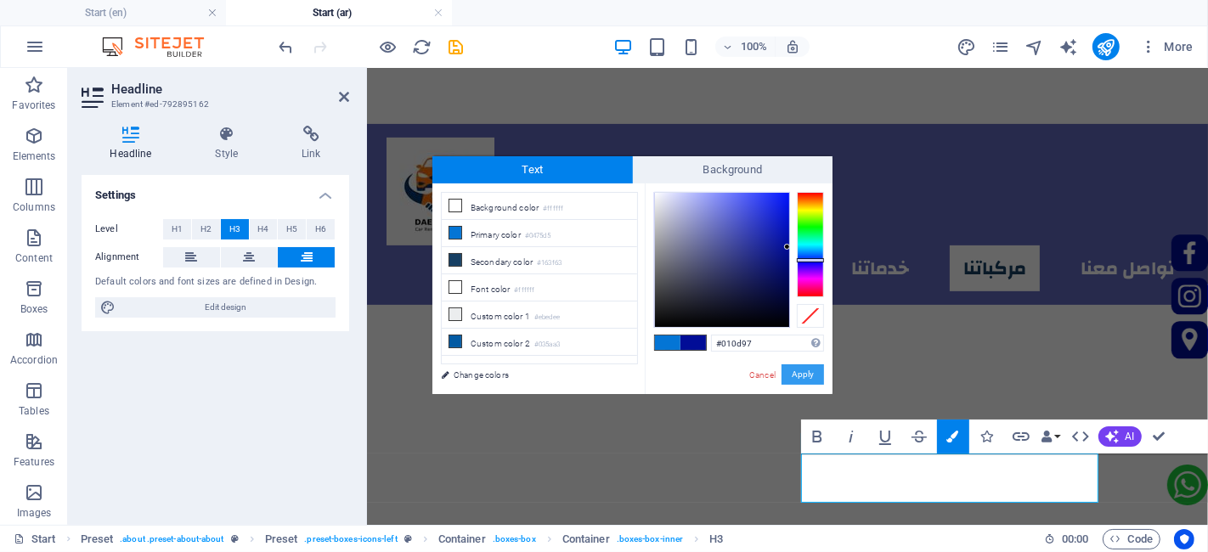
drag, startPoint x: 800, startPoint y: 375, endPoint x: 496, endPoint y: 309, distance: 311.3
click at [800, 375] on button "Apply" at bounding box center [803, 374] width 42 height 20
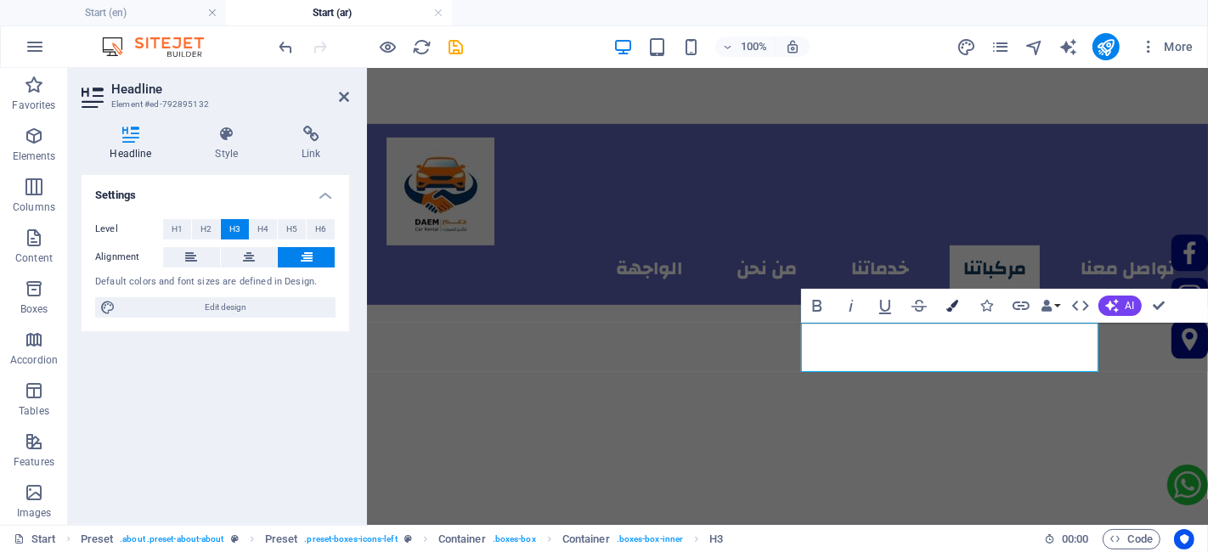
click at [953, 308] on icon "button" at bounding box center [953, 306] width 12 height 12
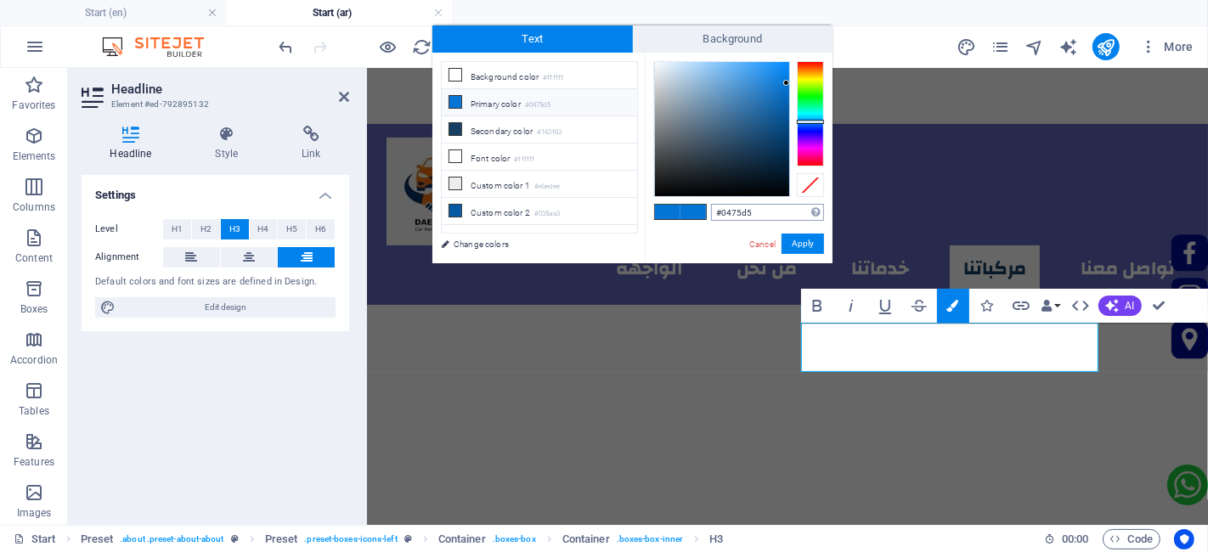
click at [748, 212] on input "#0475d5" at bounding box center [767, 212] width 113 height 17
type input "#010d97"
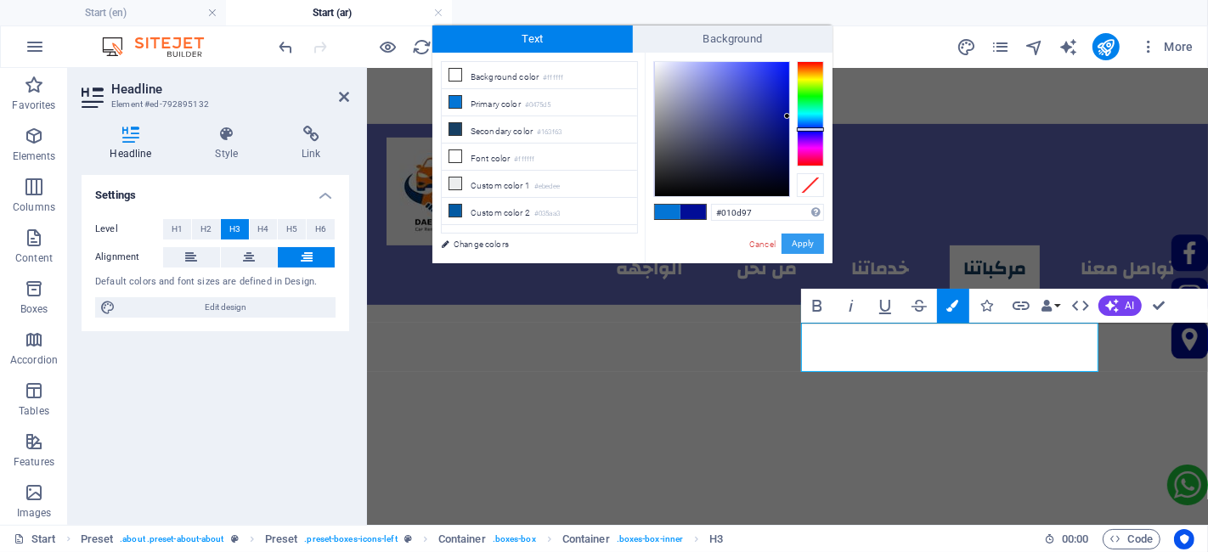
drag, startPoint x: 792, startPoint y: 240, endPoint x: 438, endPoint y: 178, distance: 358.7
click at [792, 240] on button "Apply" at bounding box center [803, 244] width 42 height 20
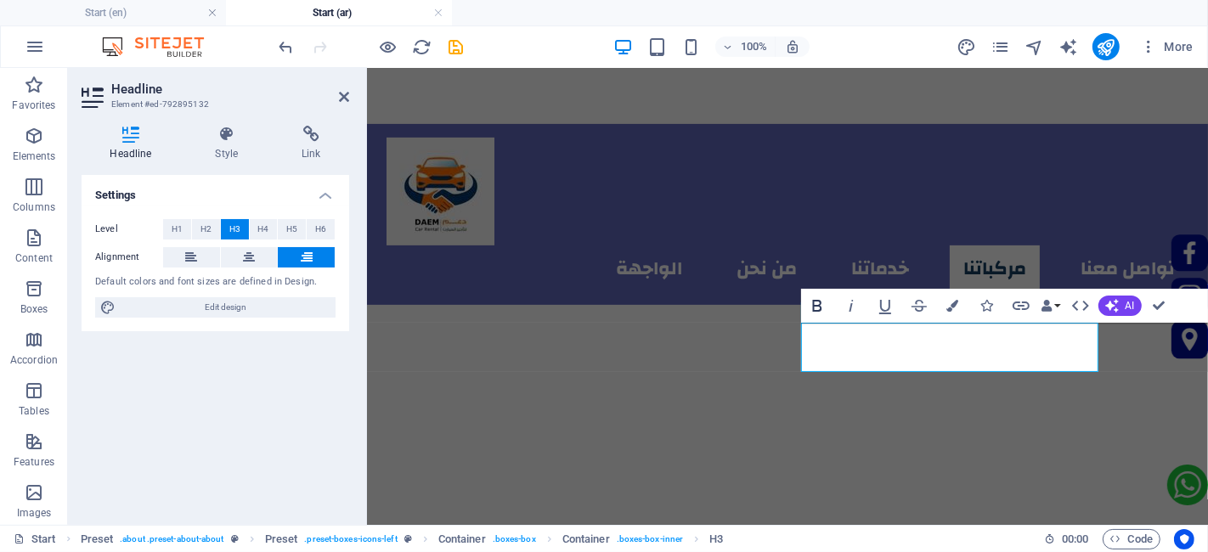
click at [811, 304] on icon "button" at bounding box center [817, 306] width 20 height 20
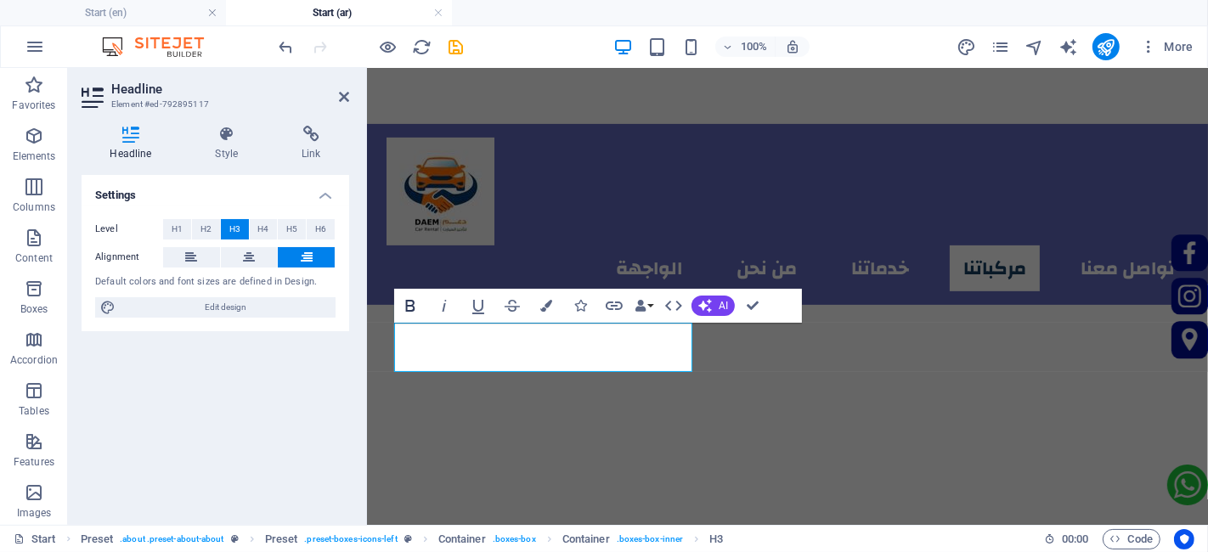
click at [408, 306] on icon "button" at bounding box center [410, 306] width 9 height 12
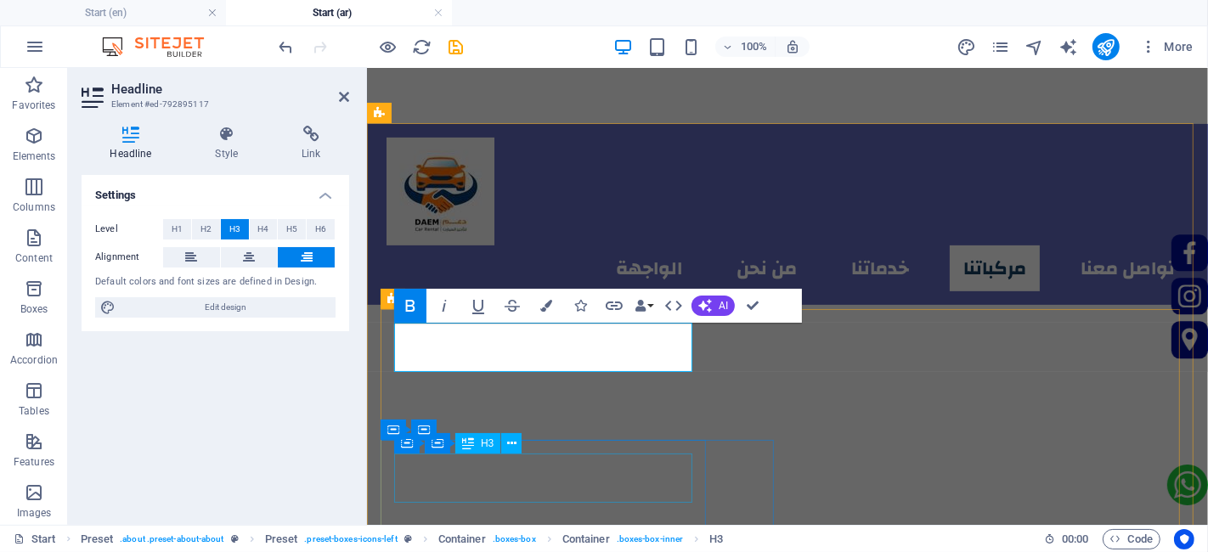
drag, startPoint x: 665, startPoint y: 466, endPoint x: 965, endPoint y: 466, distance: 299.9
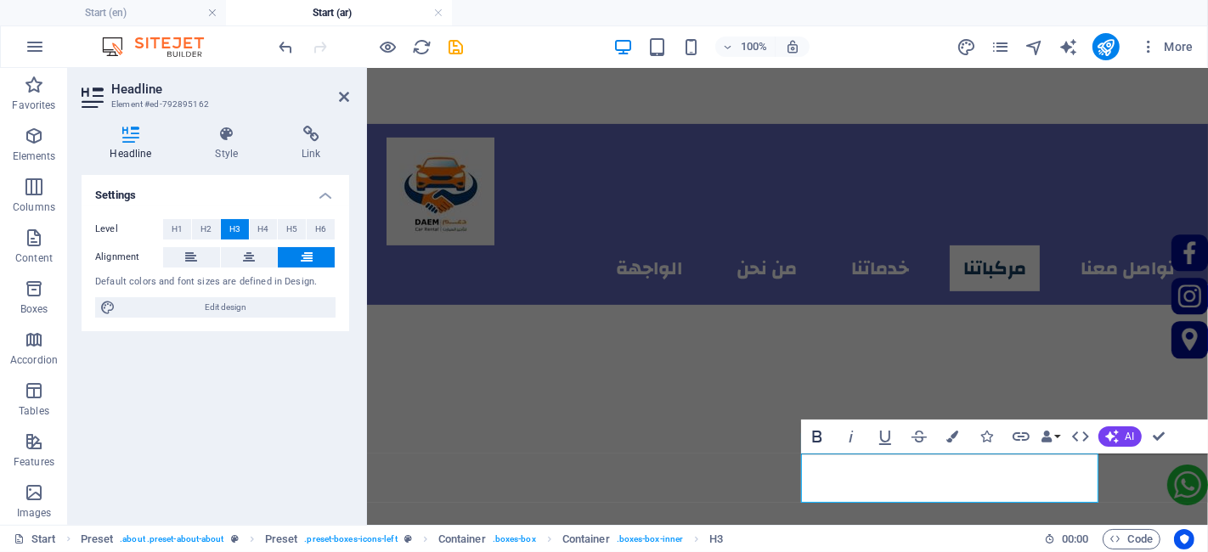
click at [817, 436] on icon "button" at bounding box center [816, 437] width 9 height 12
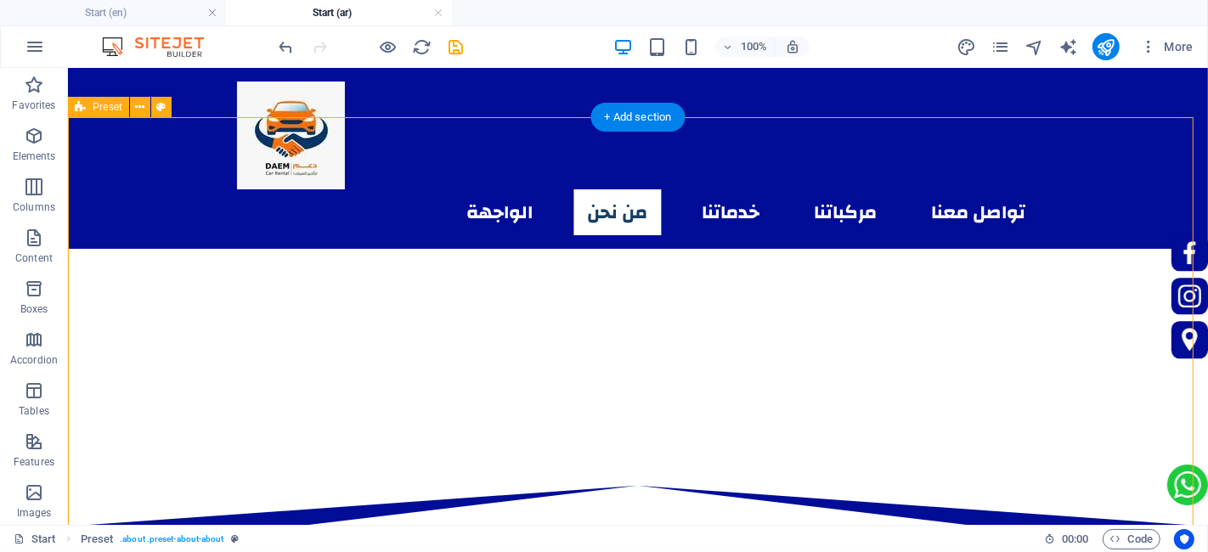
scroll to position [566, 0]
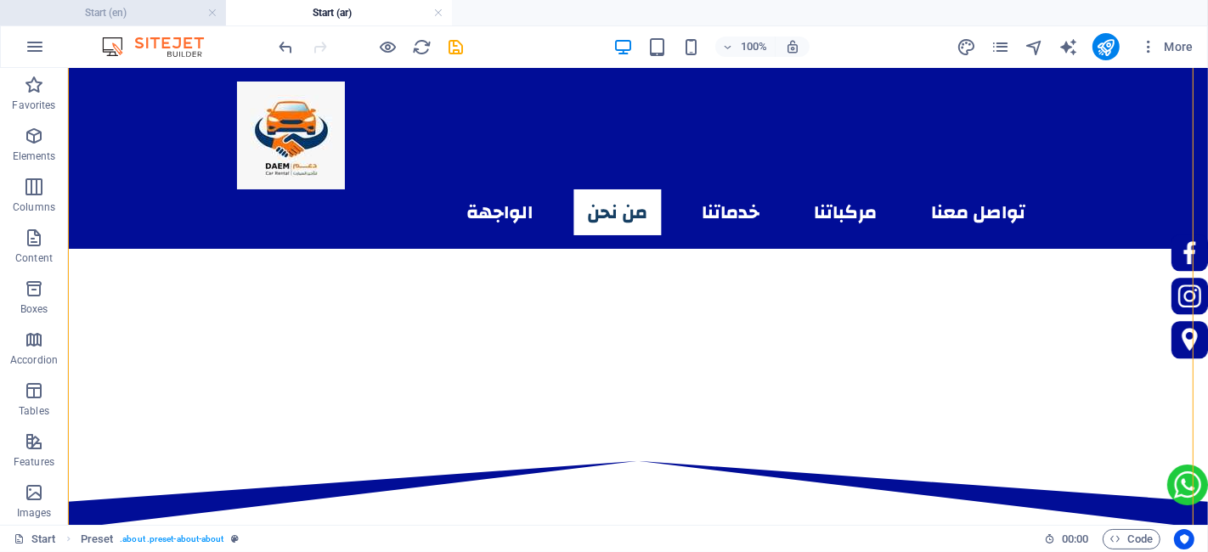
click at [110, 7] on h4 "Start (en)" at bounding box center [113, 12] width 226 height 19
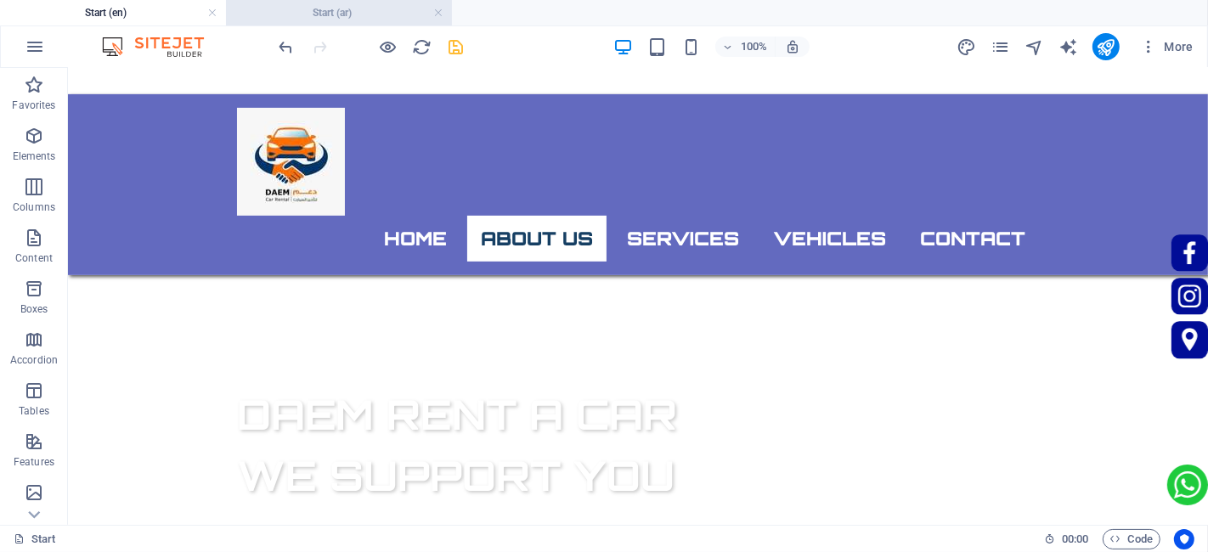
click at [364, 13] on h4 "Start (ar)" at bounding box center [339, 12] width 226 height 19
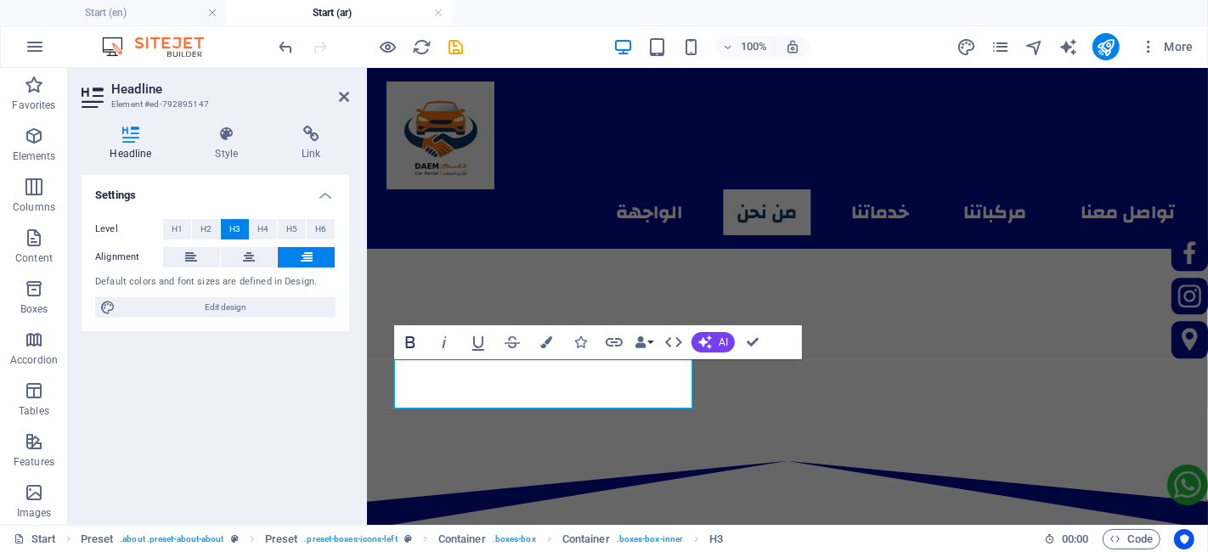
click at [413, 337] on icon "button" at bounding box center [410, 342] width 9 height 12
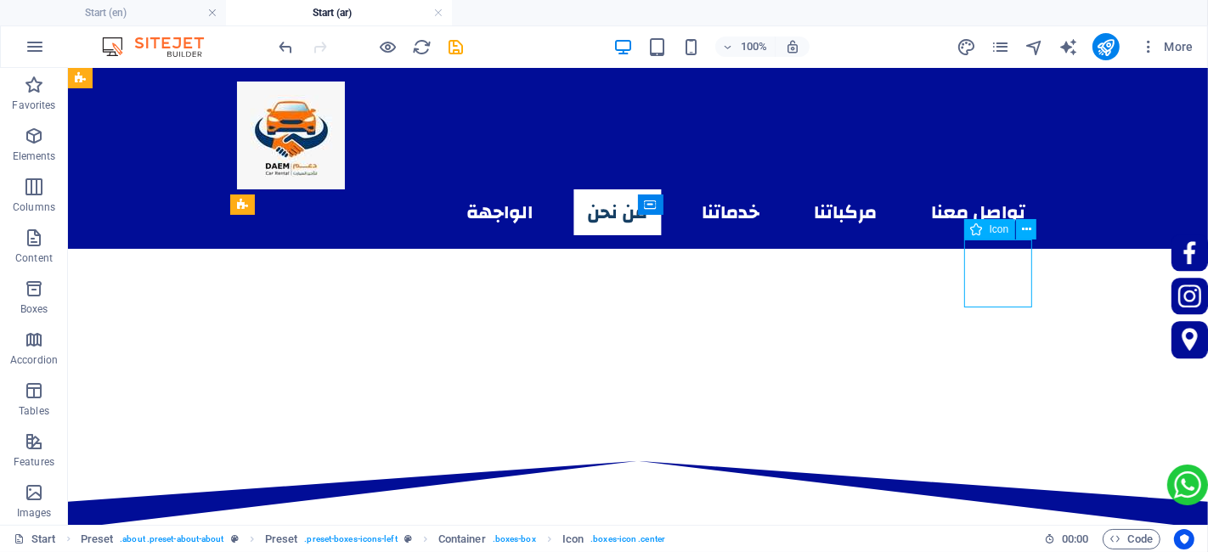
select select "xMidYMid"
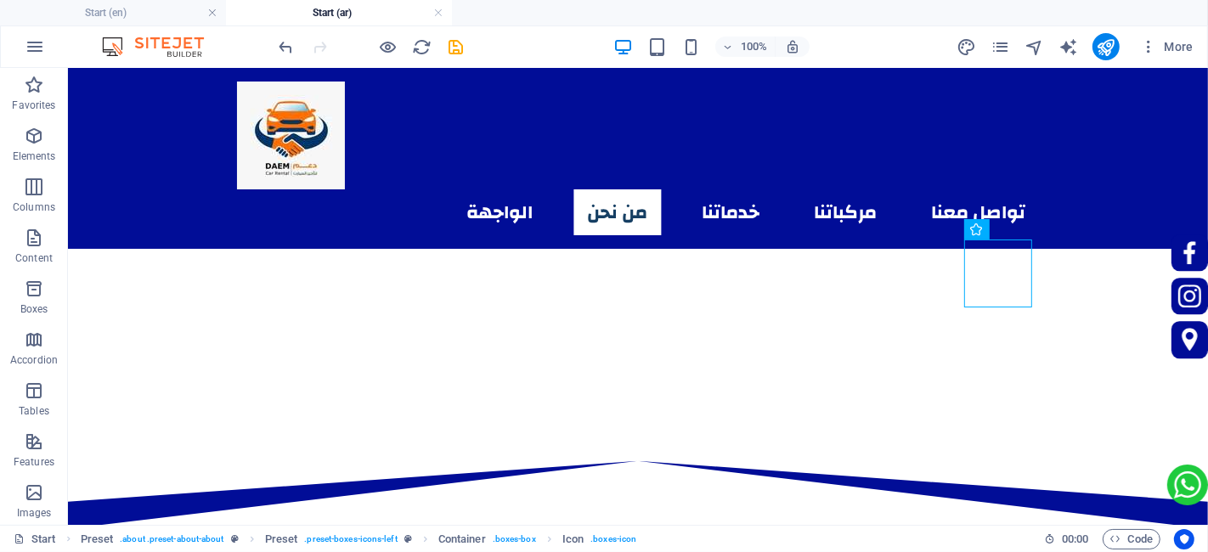
drag, startPoint x: 994, startPoint y: 270, endPoint x: 968, endPoint y: 273, distance: 26.5
select select "xMidYMid"
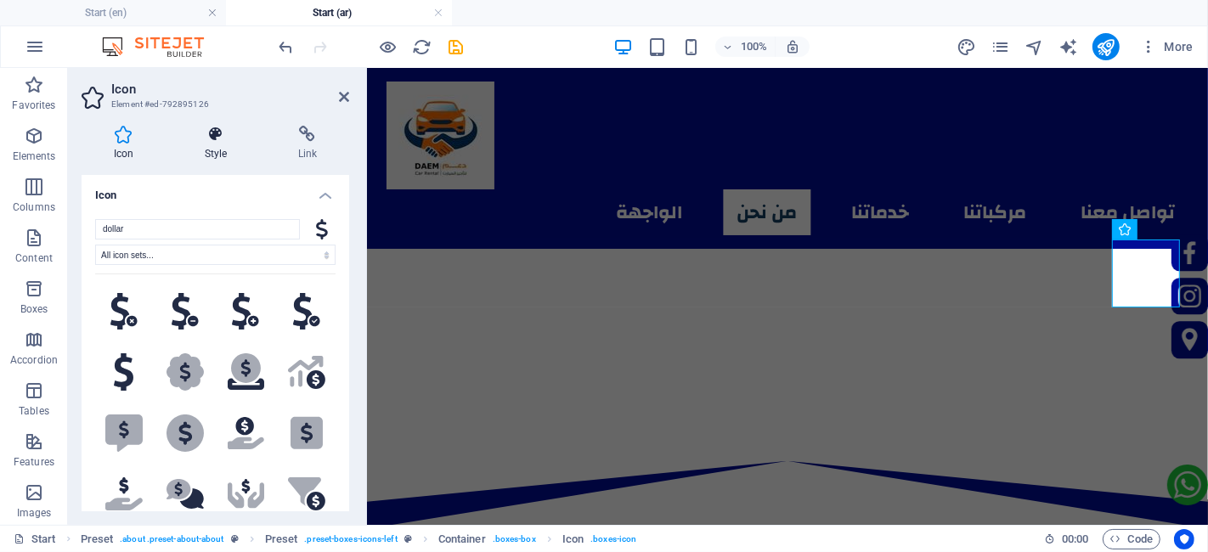
drag, startPoint x: 180, startPoint y: 134, endPoint x: 206, endPoint y: 132, distance: 25.6
click at [184, 132] on icon at bounding box center [215, 134] width 87 height 17
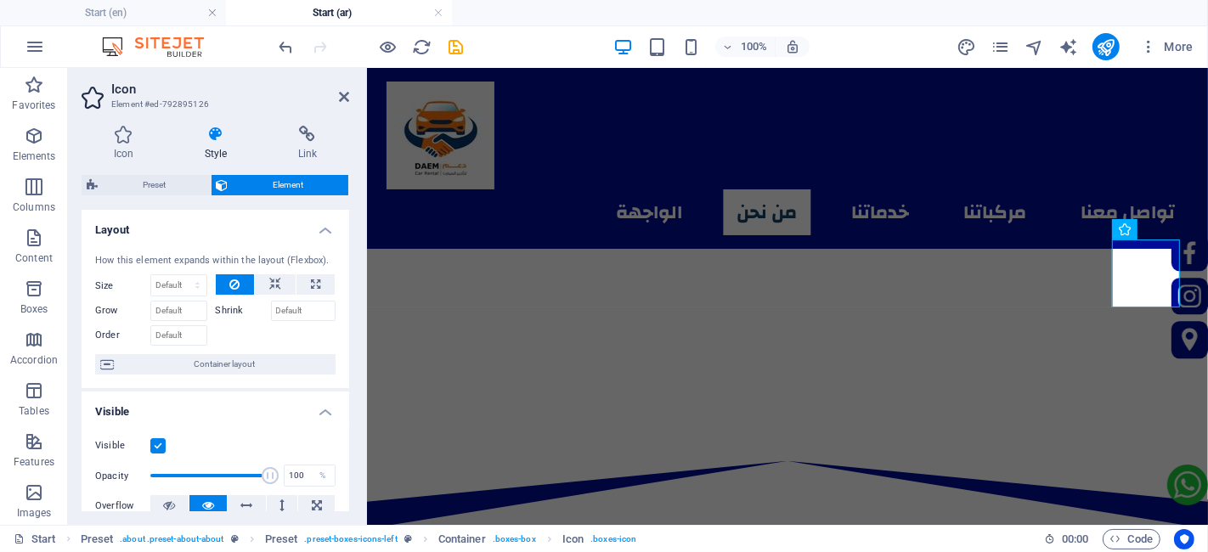
click at [150, 196] on div "Preset Element Layout How this element expands within the layout (Flexbox). Siz…" at bounding box center [216, 343] width 268 height 336
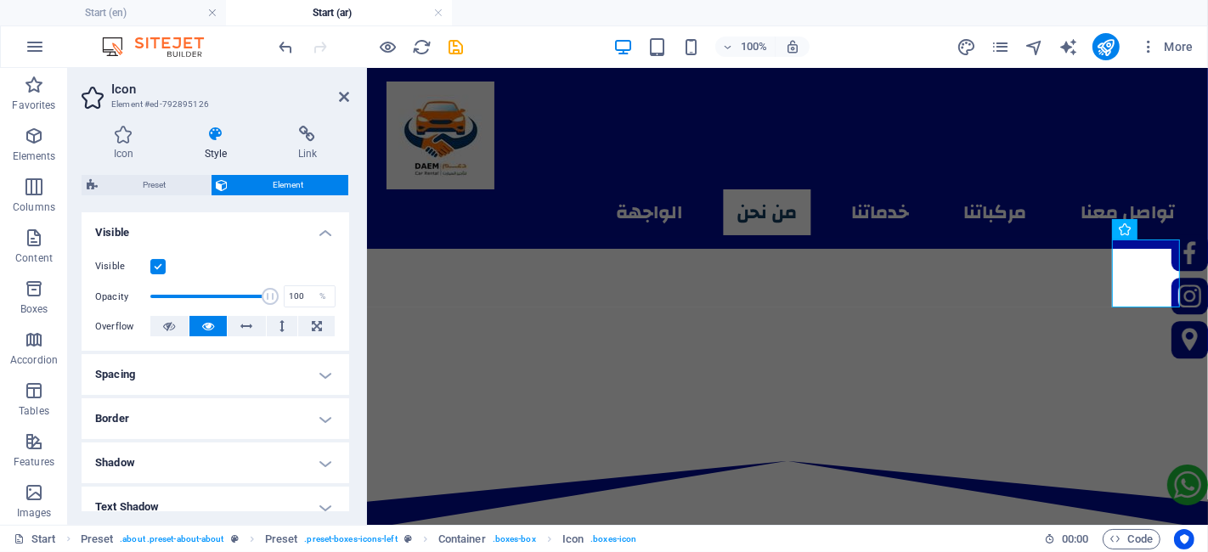
scroll to position [189, 0]
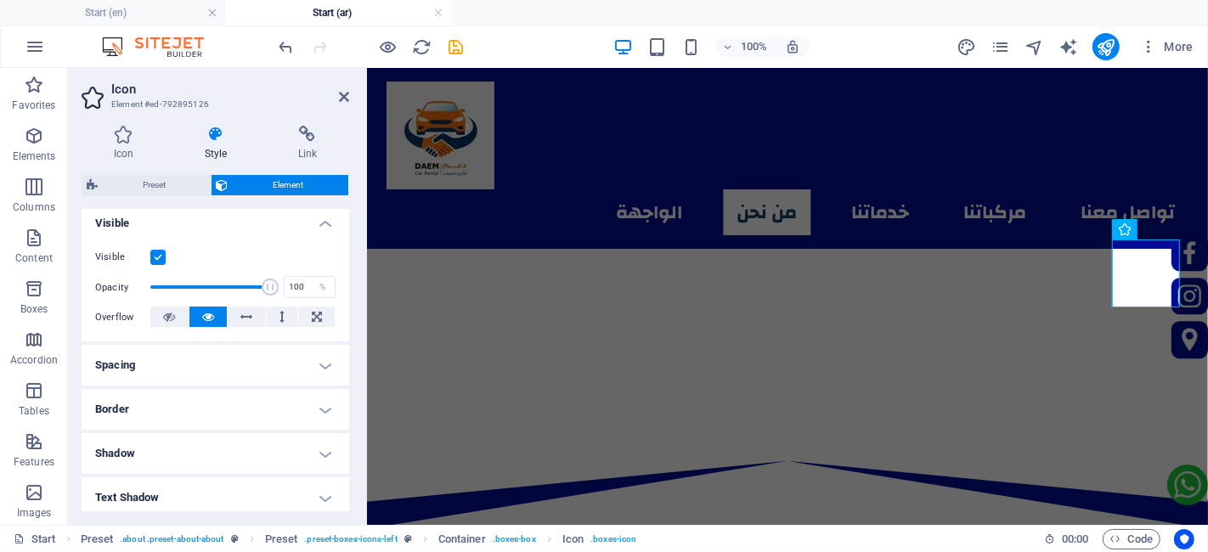
click at [162, 356] on h4 "Spacing" at bounding box center [216, 365] width 268 height 41
click at [276, 401] on span "Custom" at bounding box center [301, 399] width 59 height 20
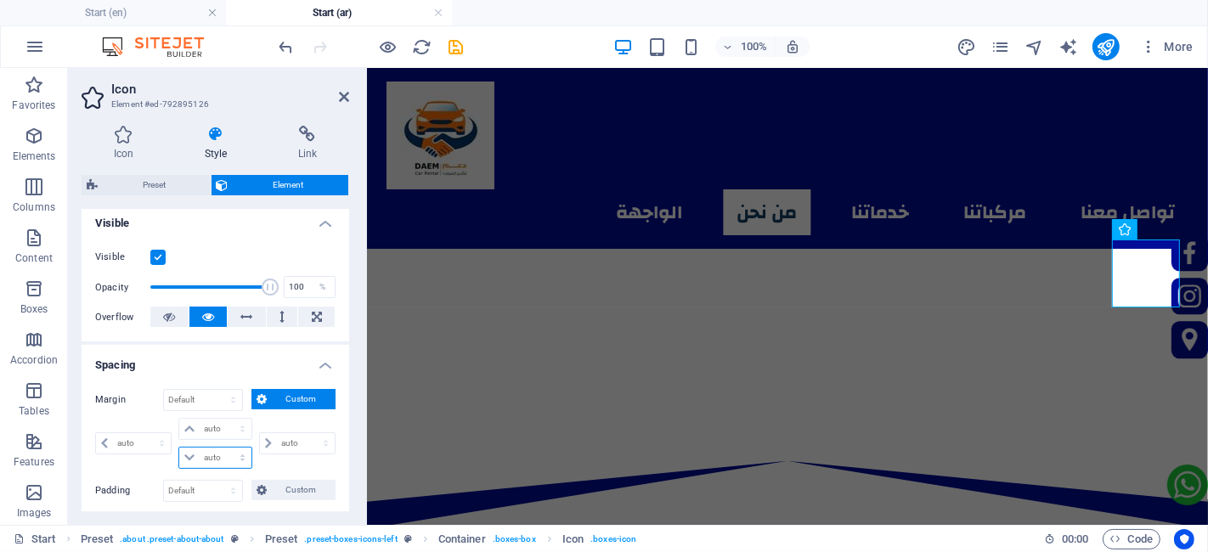
click at [217, 453] on select "auto px % rem vw vh" at bounding box center [214, 458] width 71 height 20
select select "px"
click at [225, 448] on select "auto px % rem vw vh" at bounding box center [214, 458] width 71 height 20
type input "0"
select select "px"
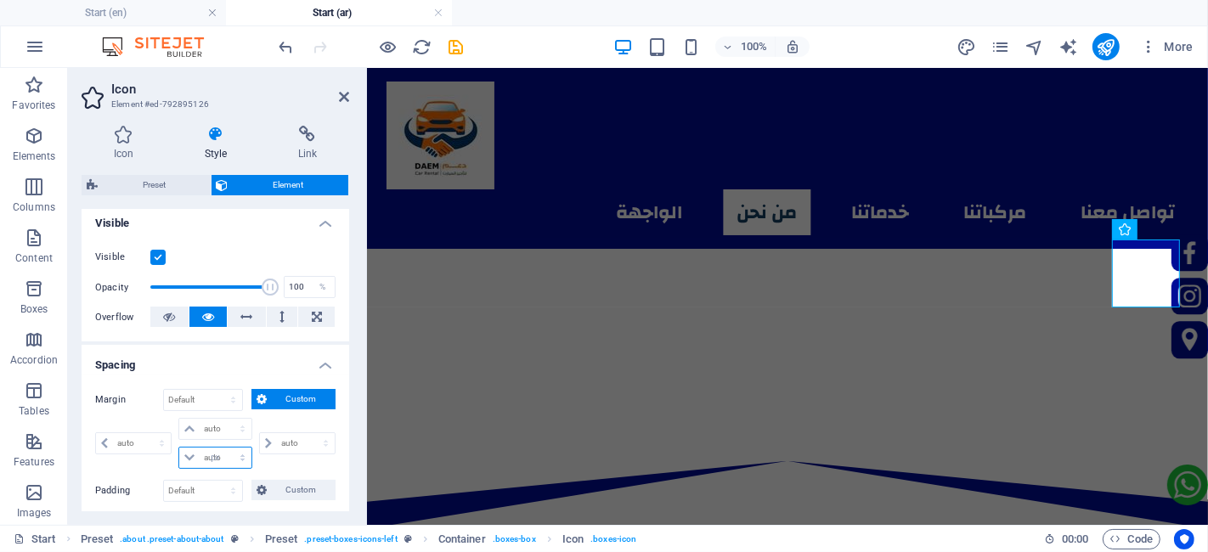
type input "0"
select select "px"
type input "0"
select select "px"
type input "0"
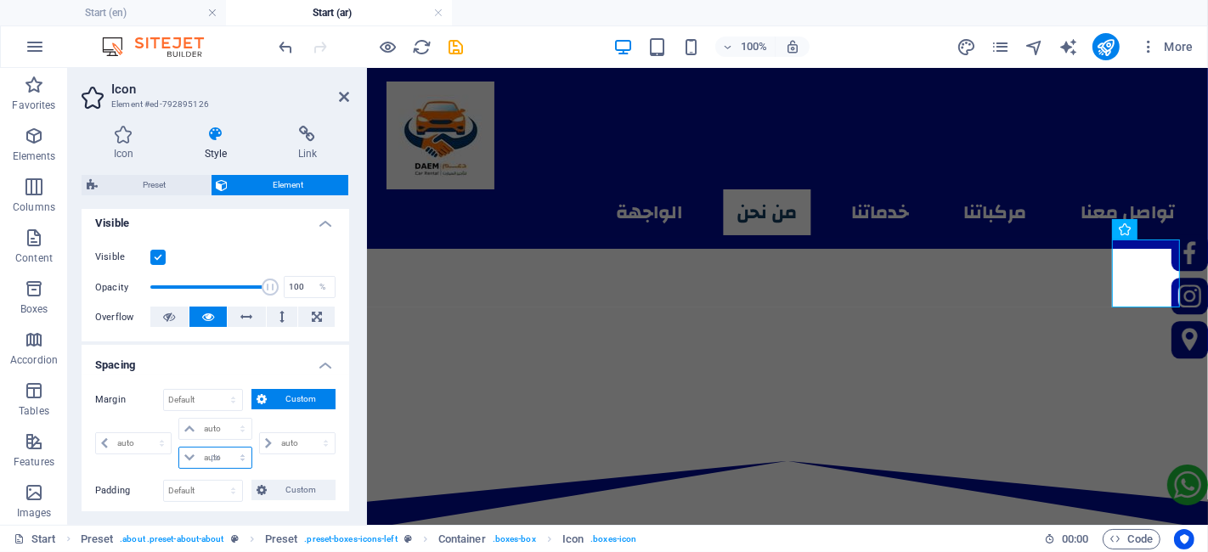
type input "0"
select select "px"
type input "2"
select select "DISABLED_OPTION_VALUE"
click at [210, 461] on input "22" at bounding box center [225, 458] width 51 height 20
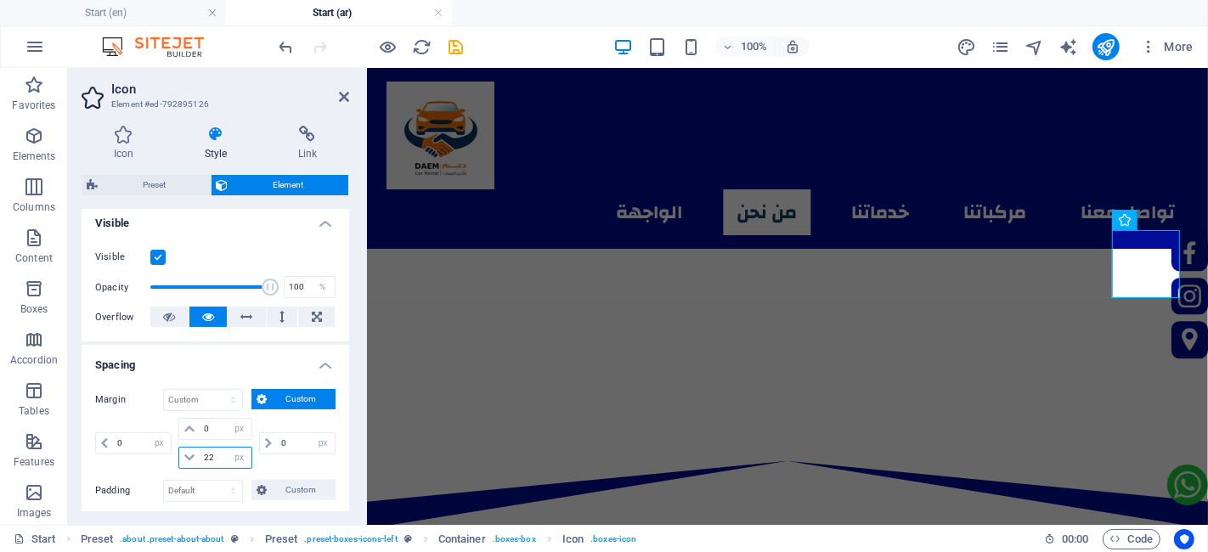
click at [210, 461] on input "22" at bounding box center [225, 458] width 51 height 20
type input "33"
click at [346, 93] on icon at bounding box center [344, 97] width 10 height 14
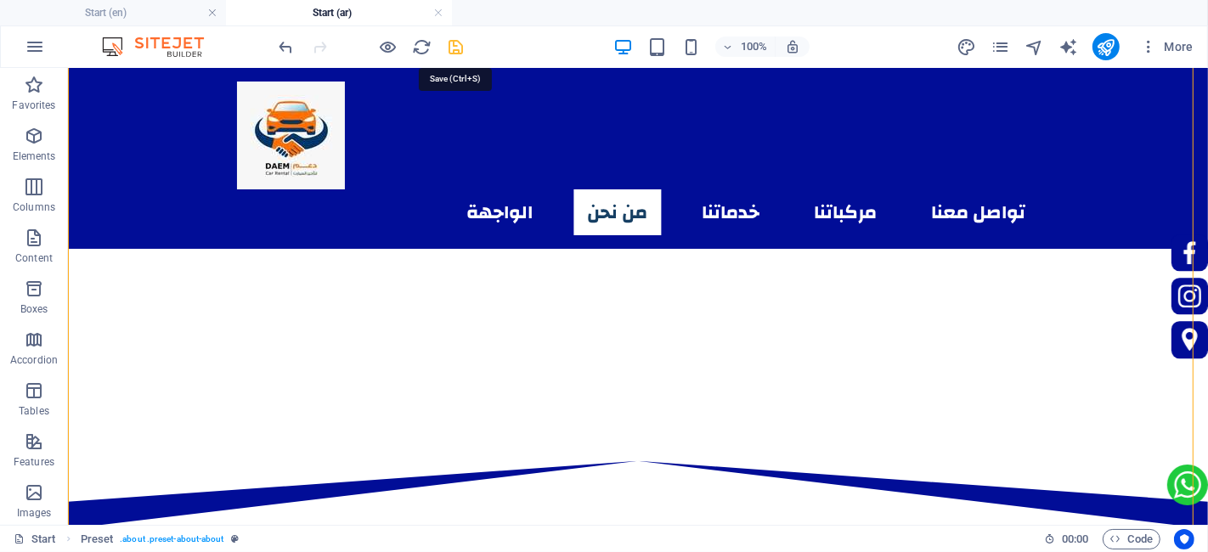
click at [449, 49] on icon "save" at bounding box center [457, 47] width 20 height 20
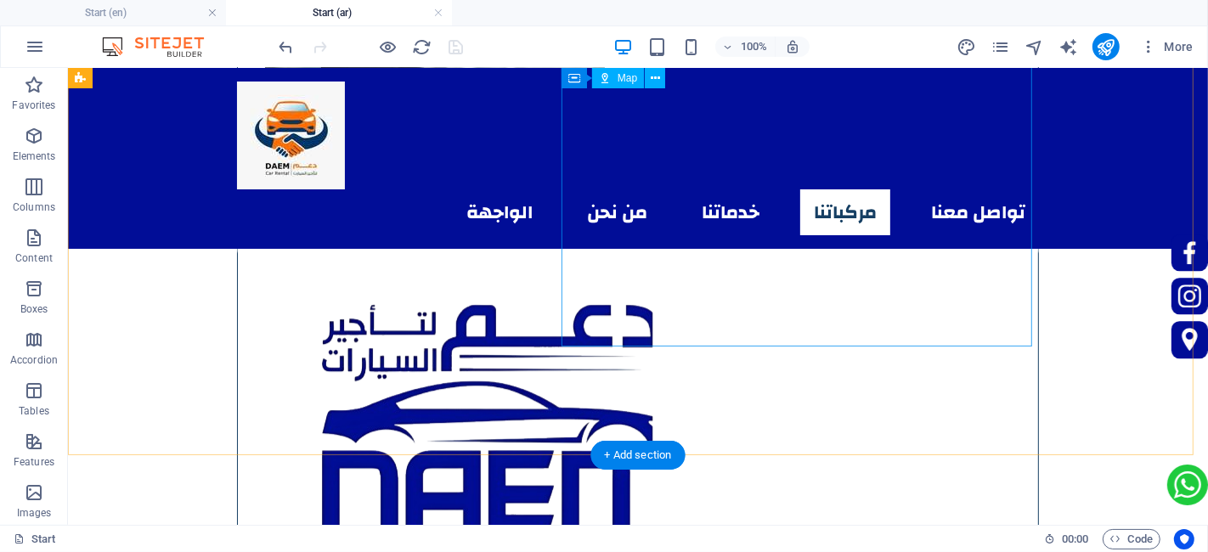
scroll to position [4058, 0]
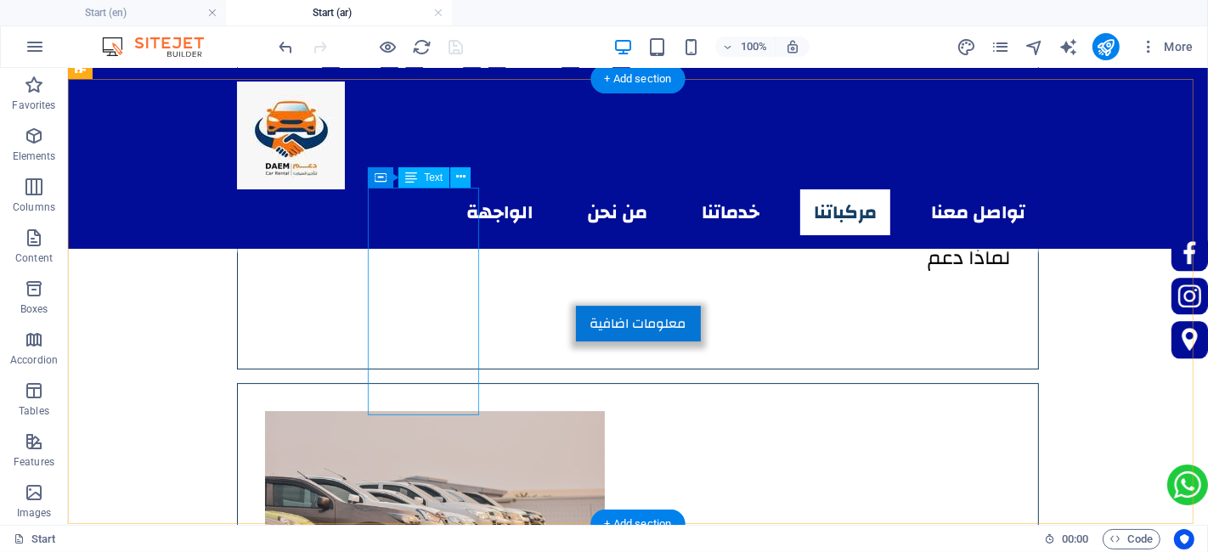
scroll to position [4530, 0]
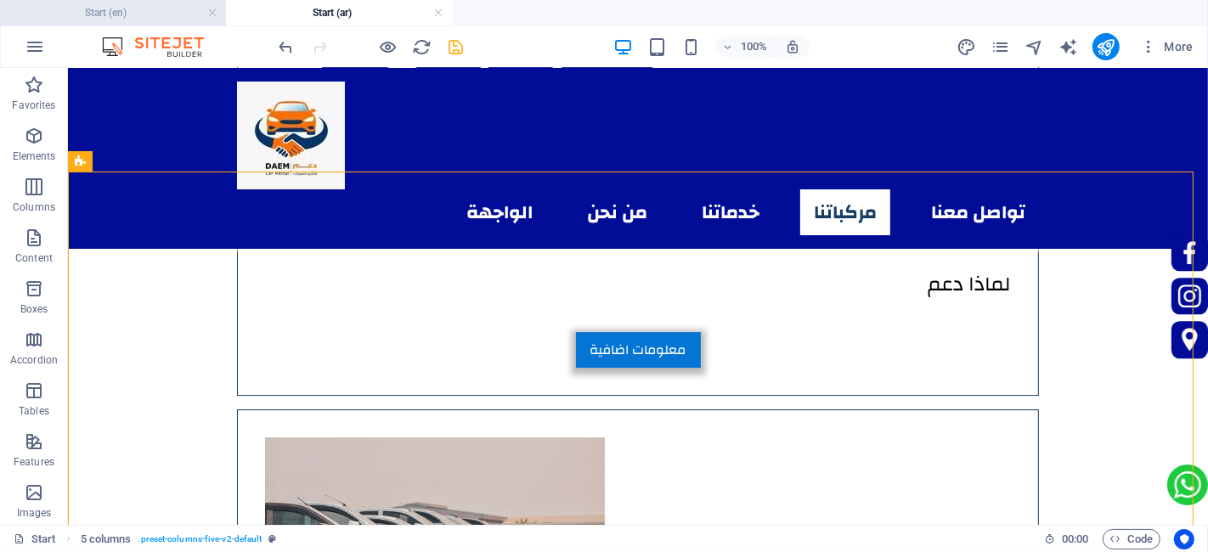
click at [132, 6] on h4 "Start (en)" at bounding box center [113, 12] width 226 height 19
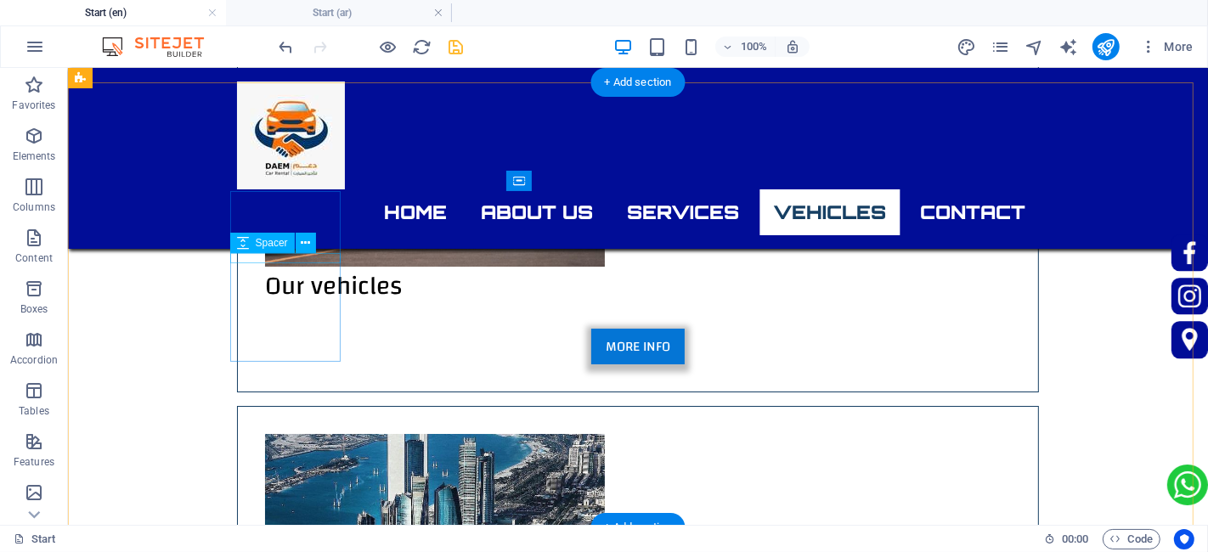
scroll to position [4872, 0]
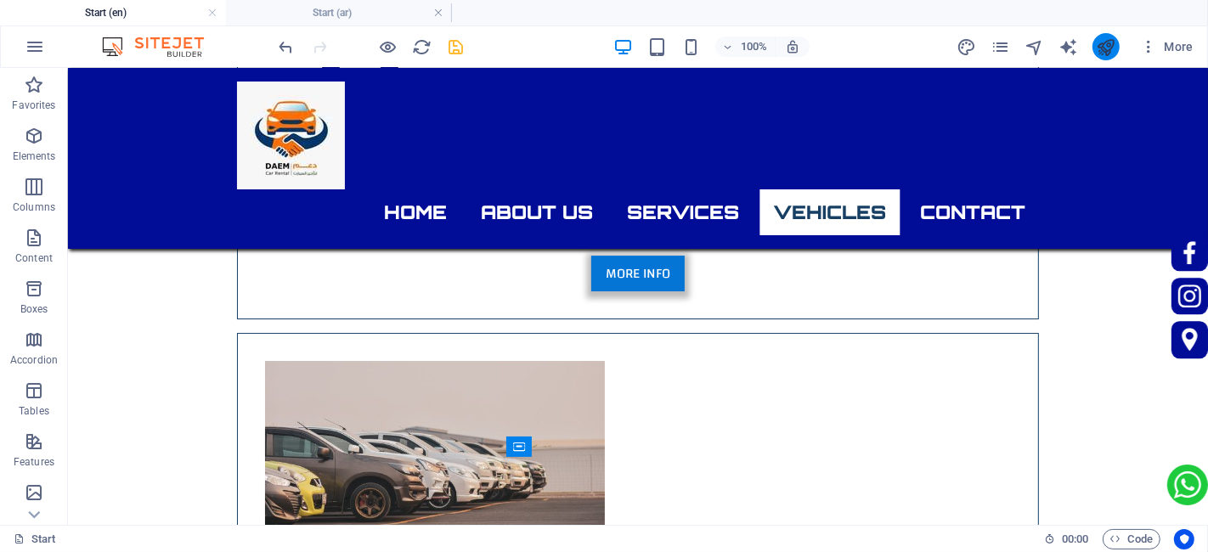
click at [1116, 47] on button "publish" at bounding box center [1105, 46] width 27 height 27
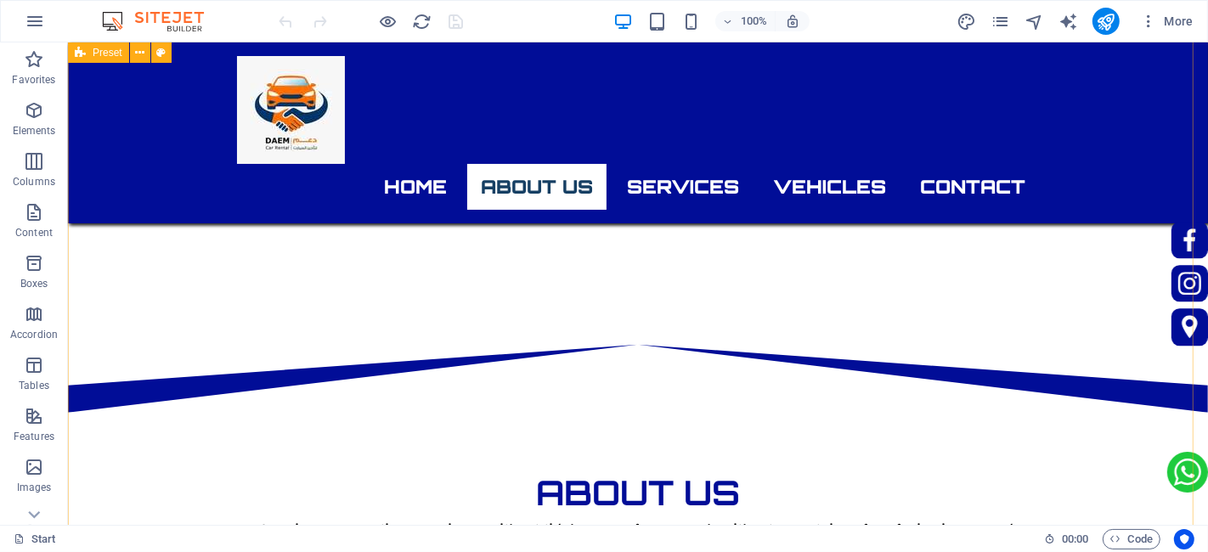
scroll to position [566, 0]
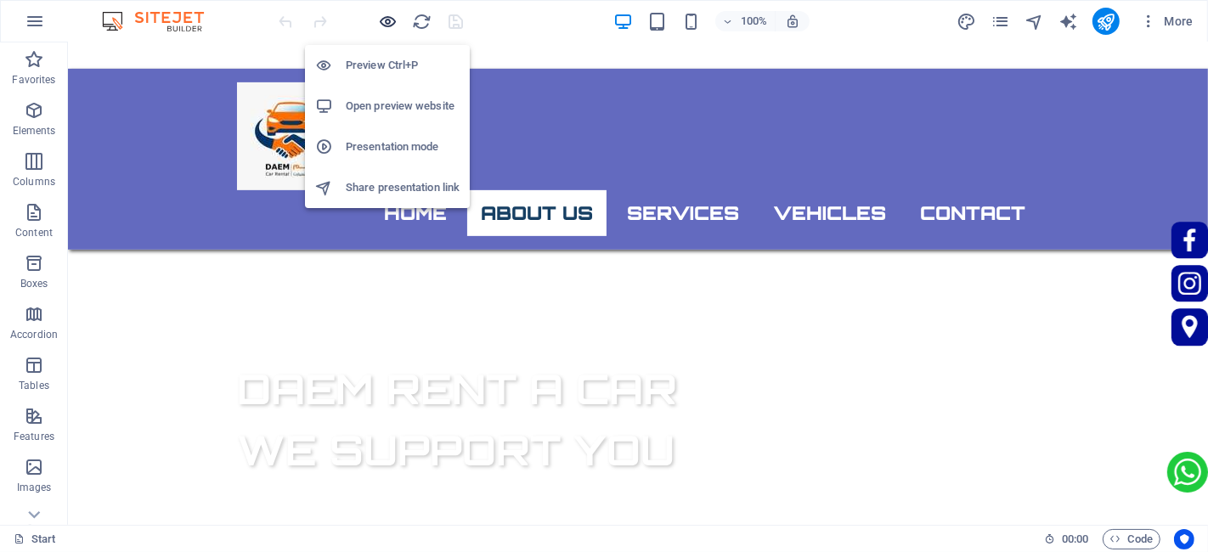
click at [387, 25] on icon "button" at bounding box center [389, 22] width 20 height 20
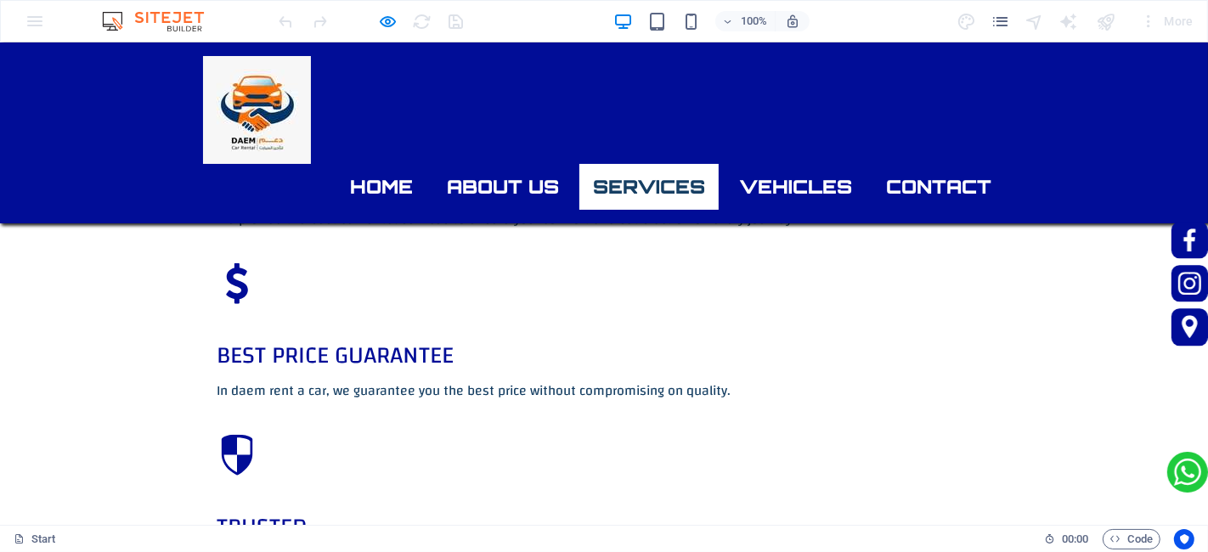
scroll to position [1793, 0]
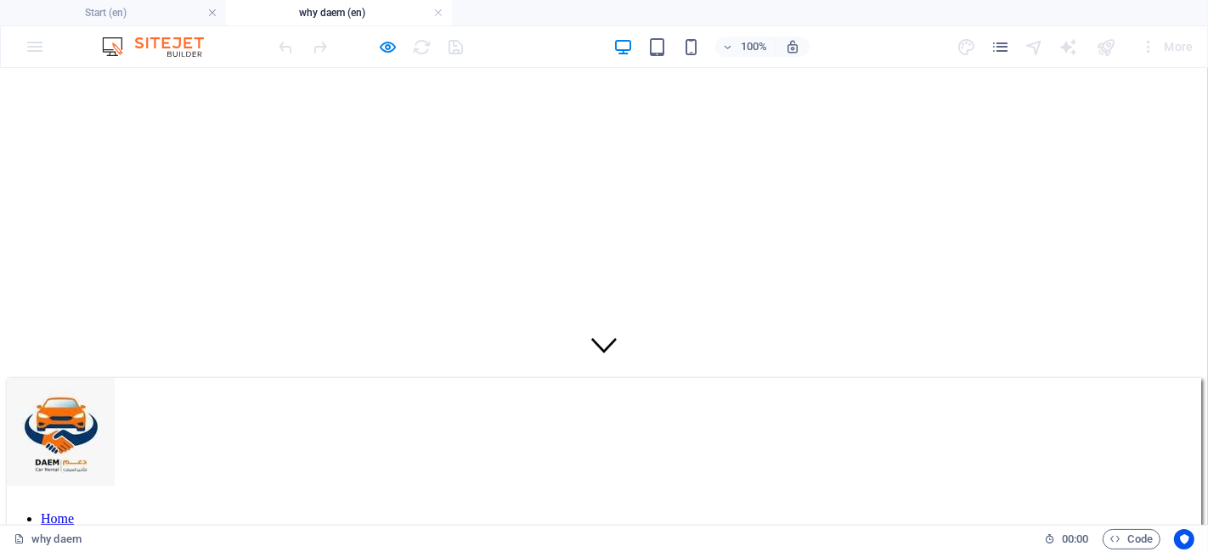
scroll to position [131, 0]
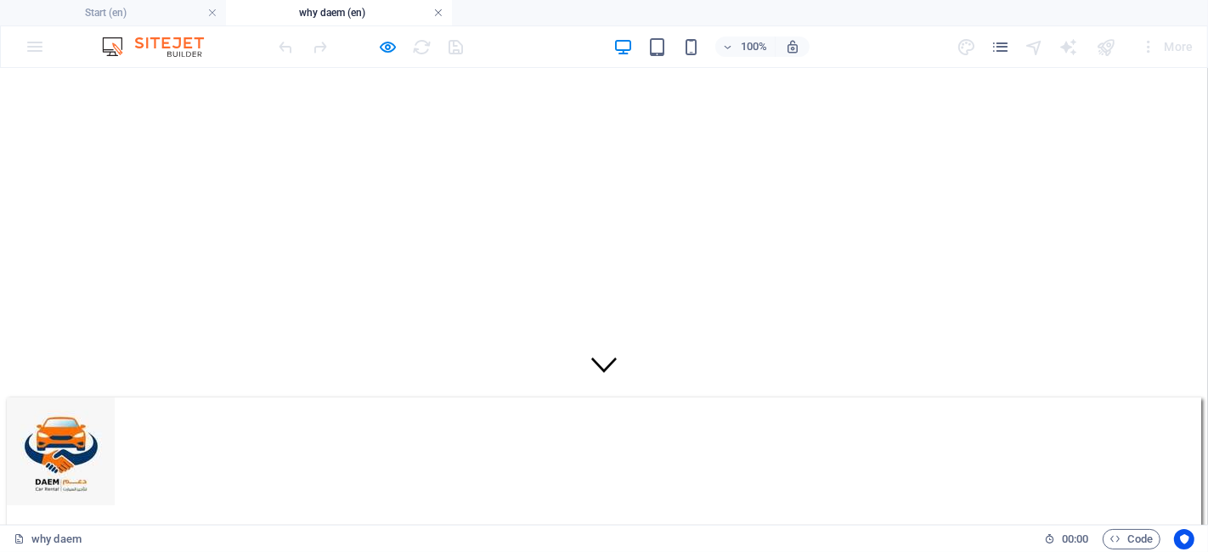
click at [438, 14] on link at bounding box center [438, 13] width 10 height 16
